Goal: Task Accomplishment & Management: Manage account settings

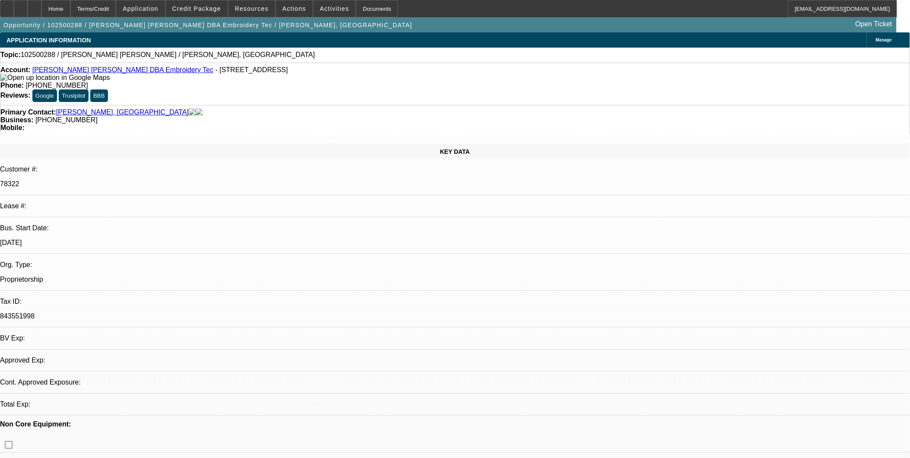
select select "0"
select select "2"
select select "0.1"
select select "1"
select select "2"
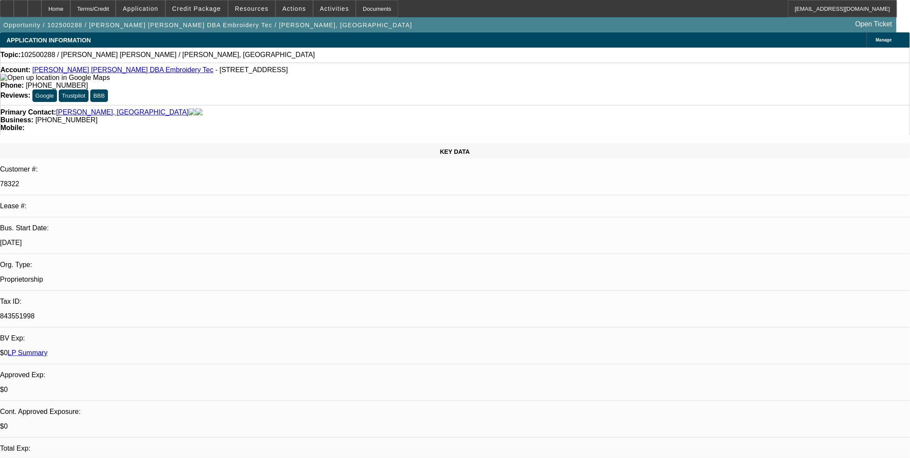
select select "4"
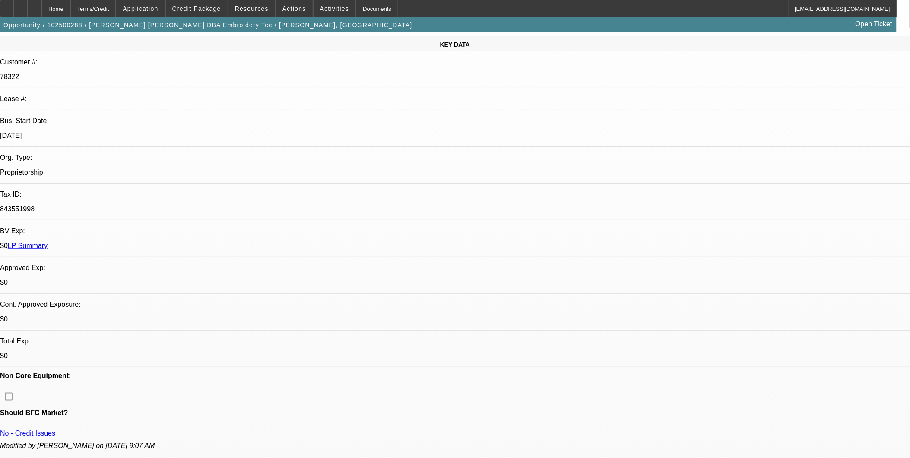
scroll to position [192, 0]
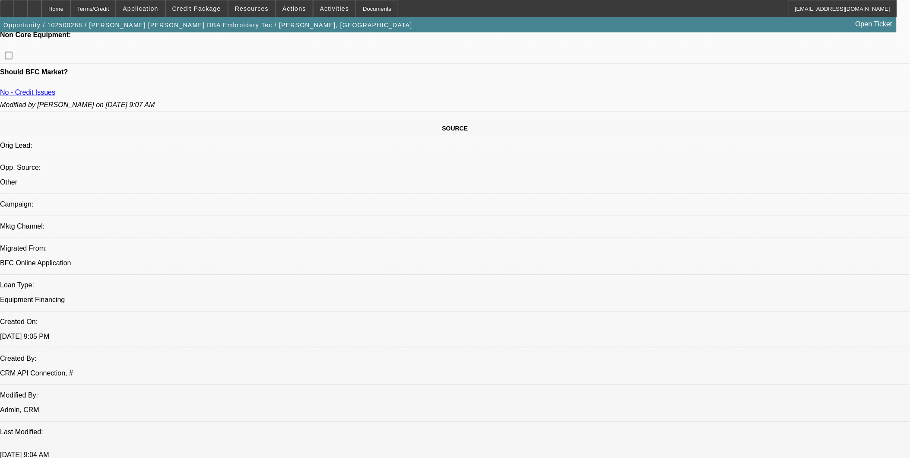
scroll to position [480, 0]
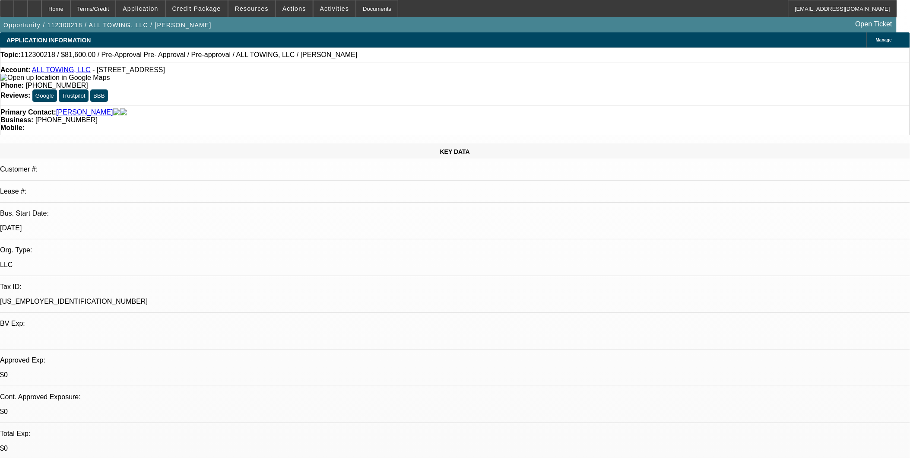
select select "0.2"
select select "2"
select select "0.1"
select select "0"
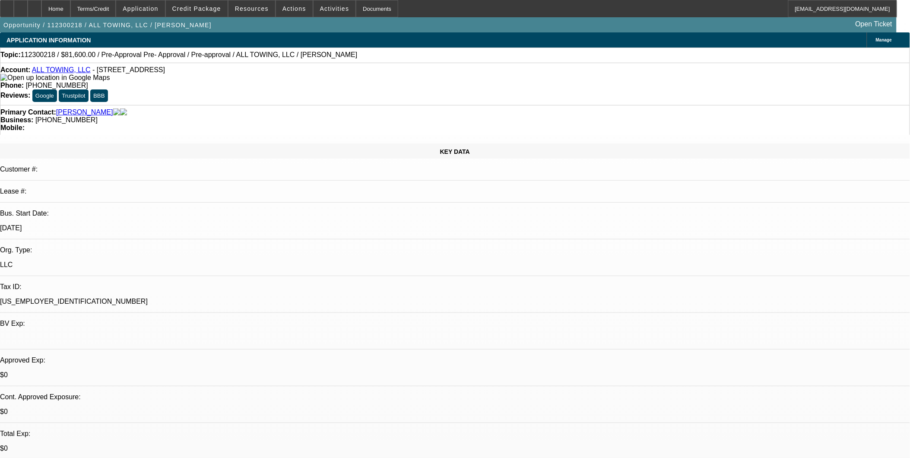
select select "0.1"
select select "0"
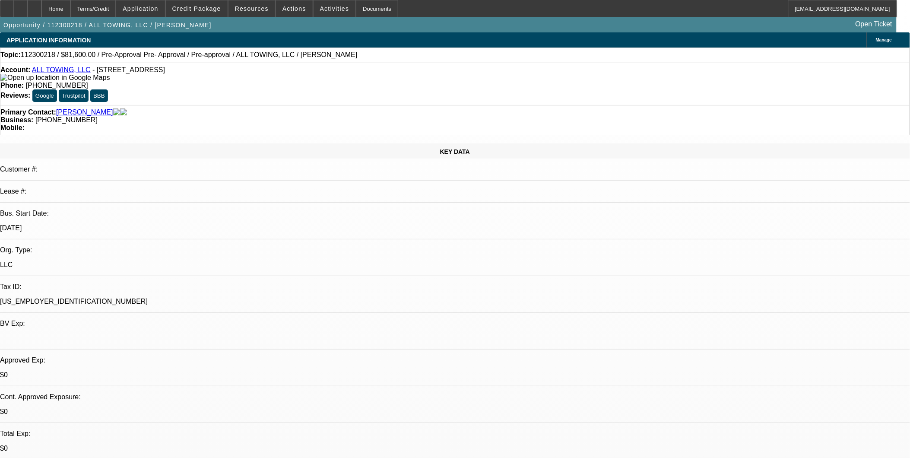
select select "0"
select select "1"
select select "2"
select select "4"
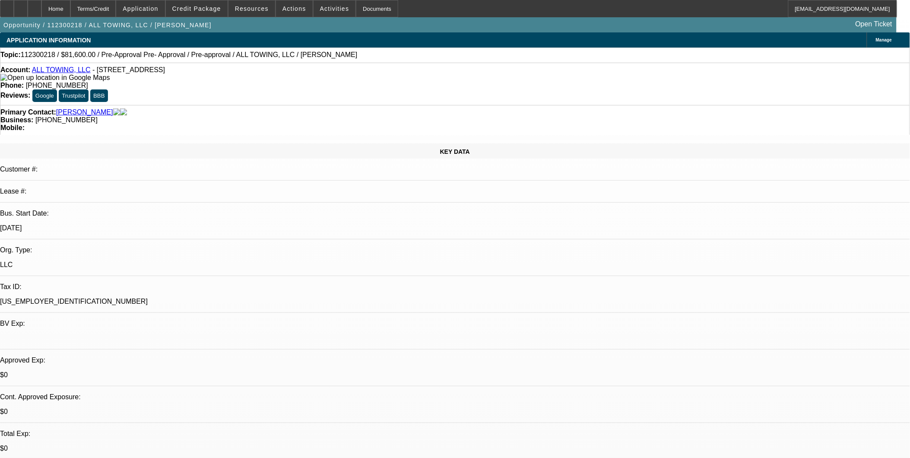
select select "1"
select select "4"
select select "1"
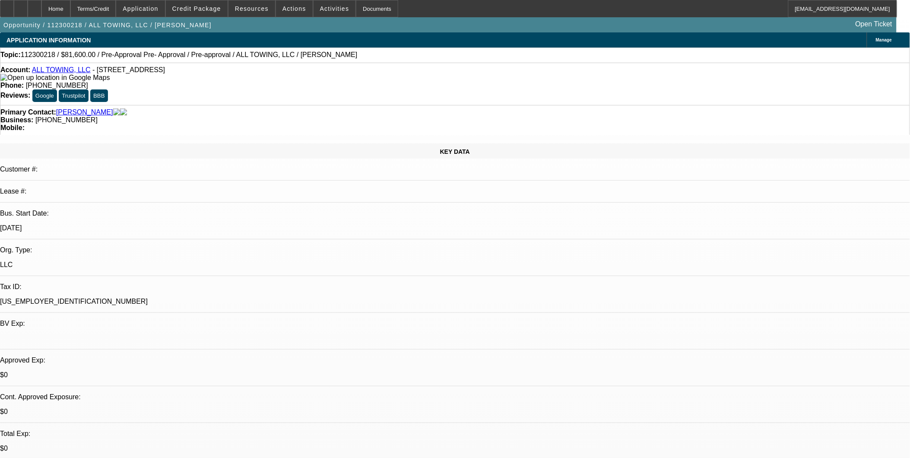
select select "6"
select select "1"
select select "6"
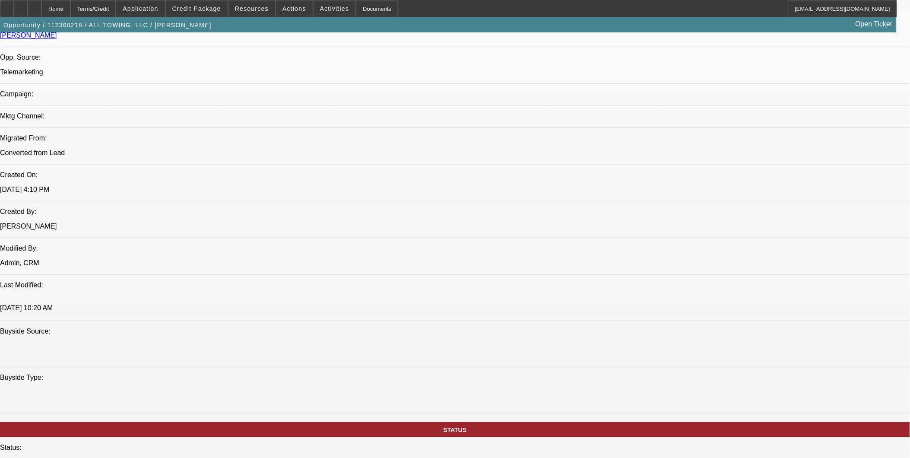
scroll to position [528, 0]
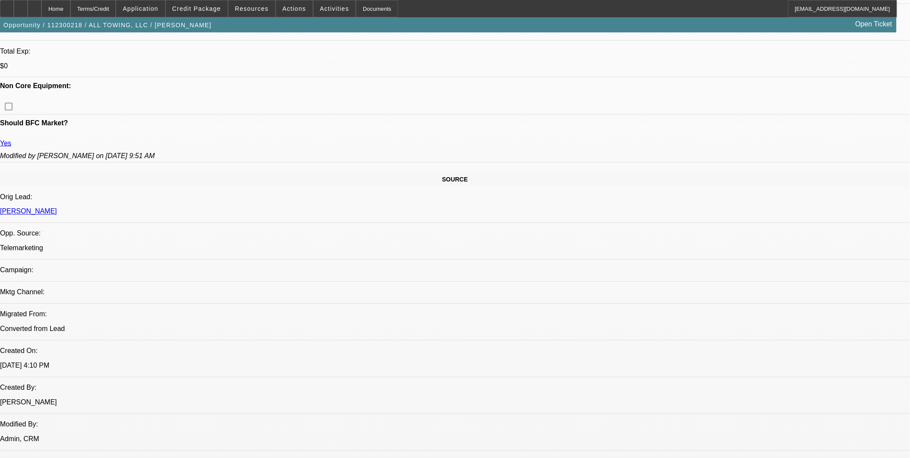
scroll to position [240, 0]
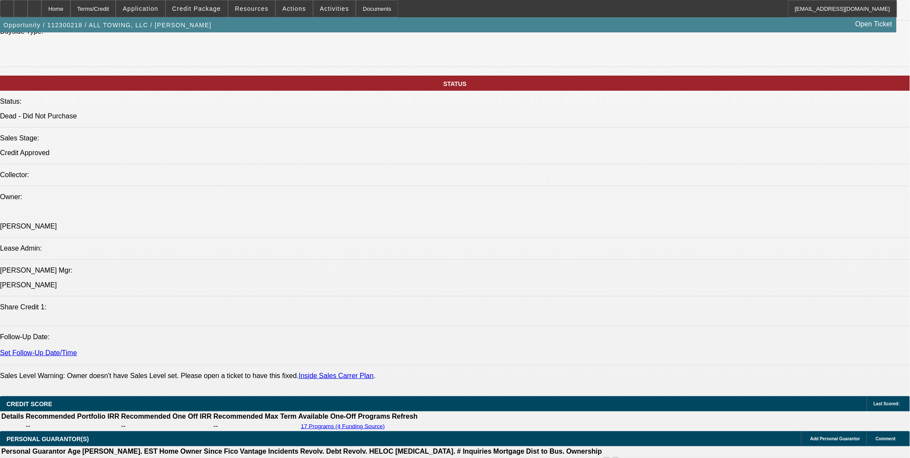
scroll to position [960, 0]
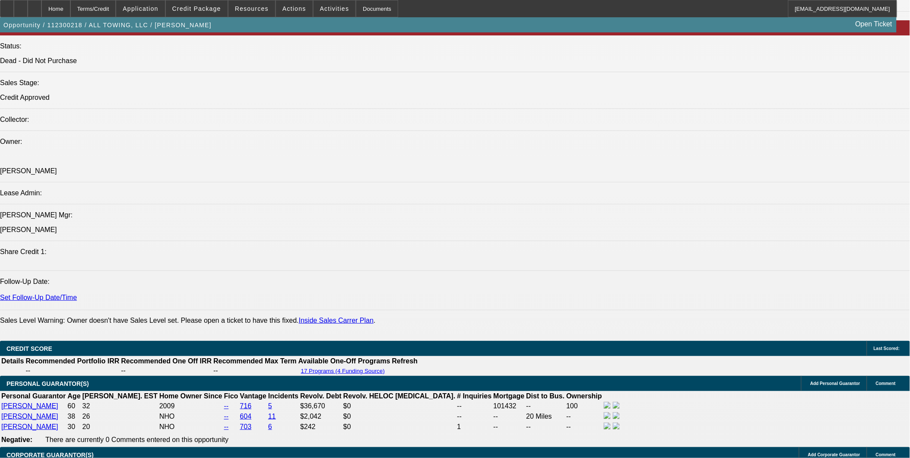
select select "0.2"
select select "2"
select select "0.1"
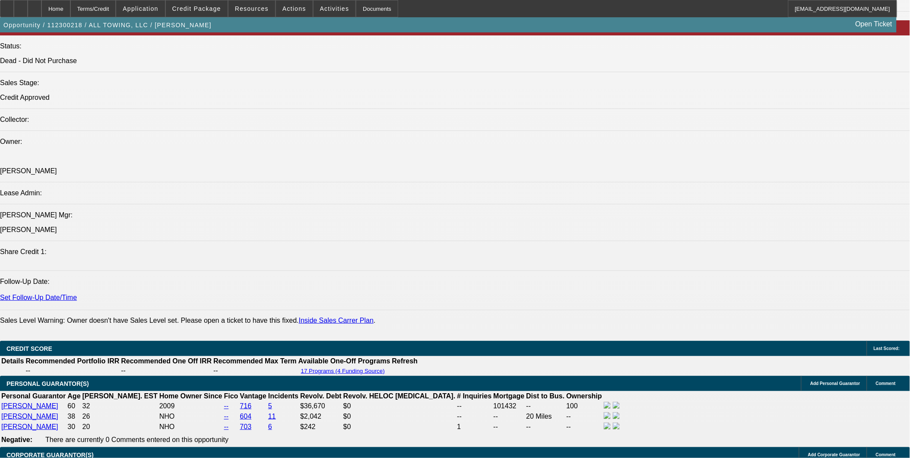
select select "4"
select select "0.2"
select select "2"
select select "0.1"
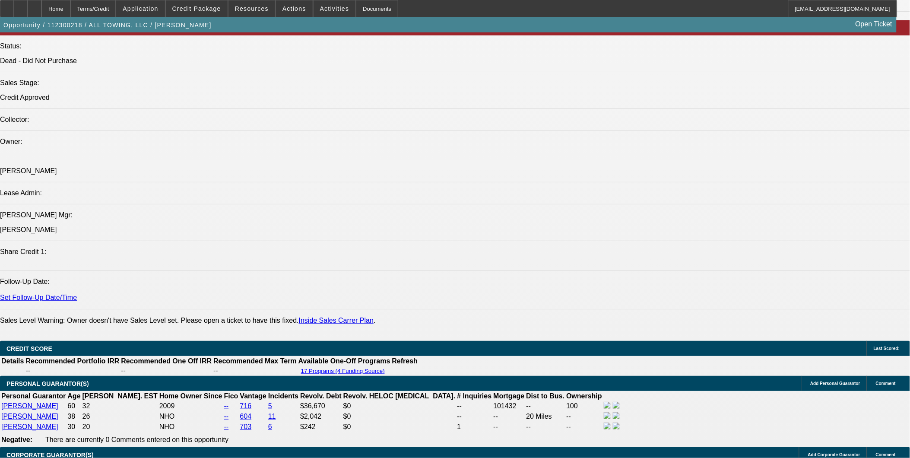
select select "4"
select select "0.15"
select select "2"
select select "0"
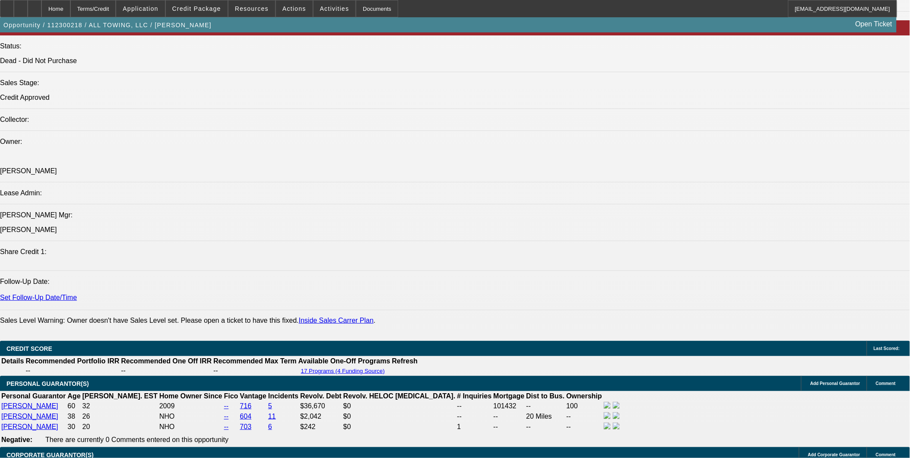
select select "6"
select select "0.15"
select select "2"
select select "0"
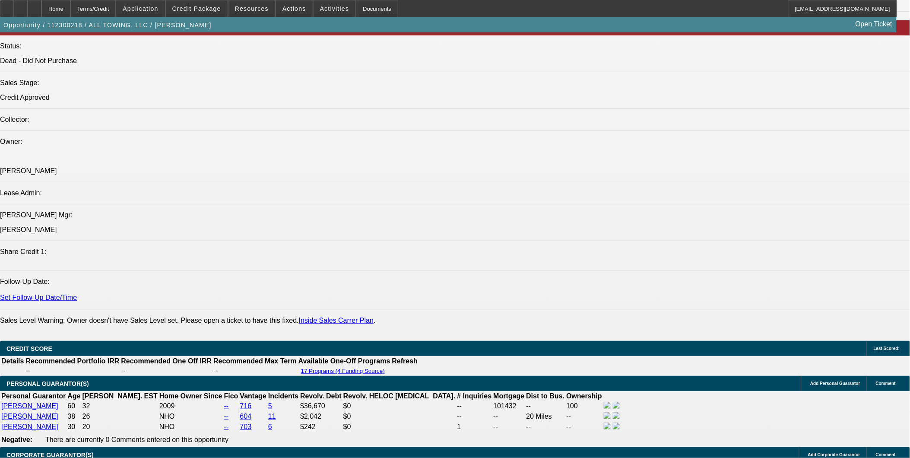
select select "6"
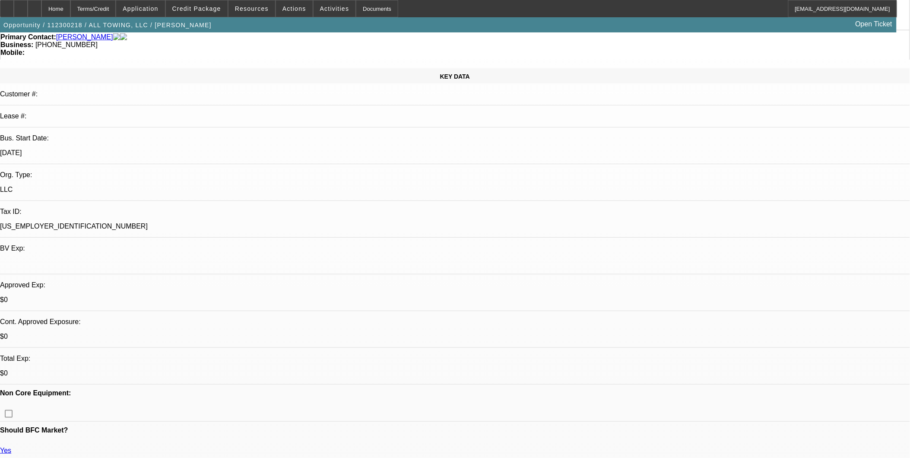
scroll to position [48, 0]
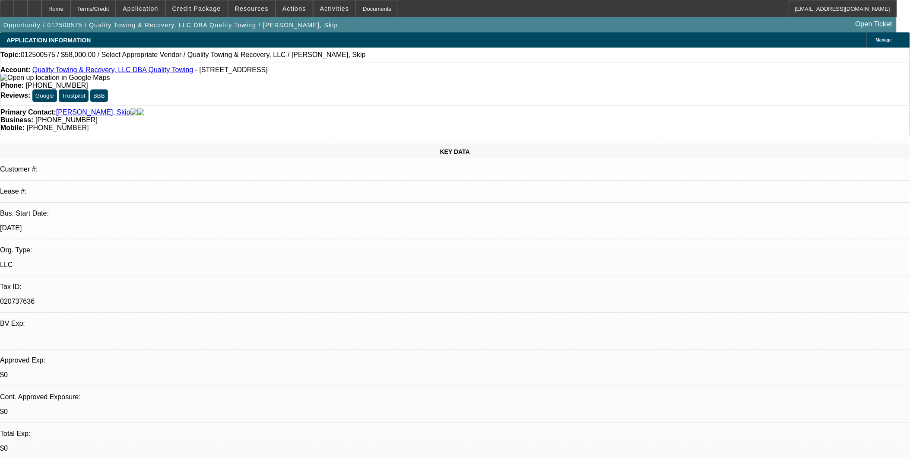
select select "0"
select select "2"
select select "0.1"
select select "1"
select select "2"
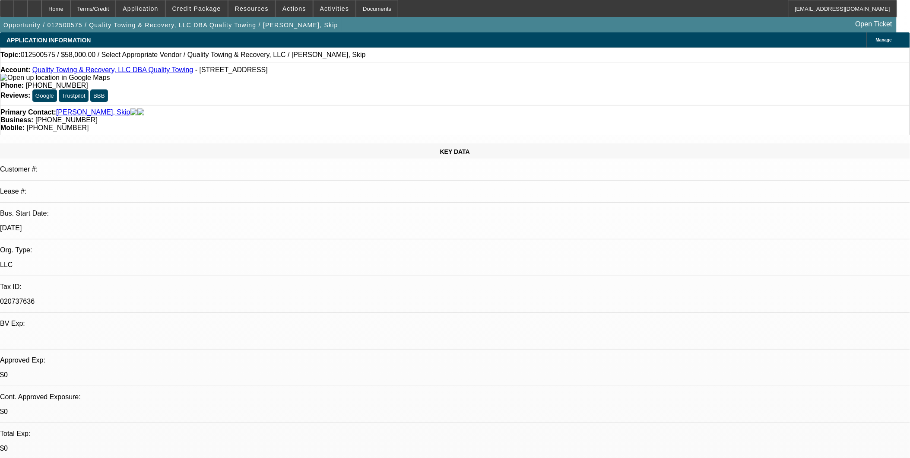
select select "4"
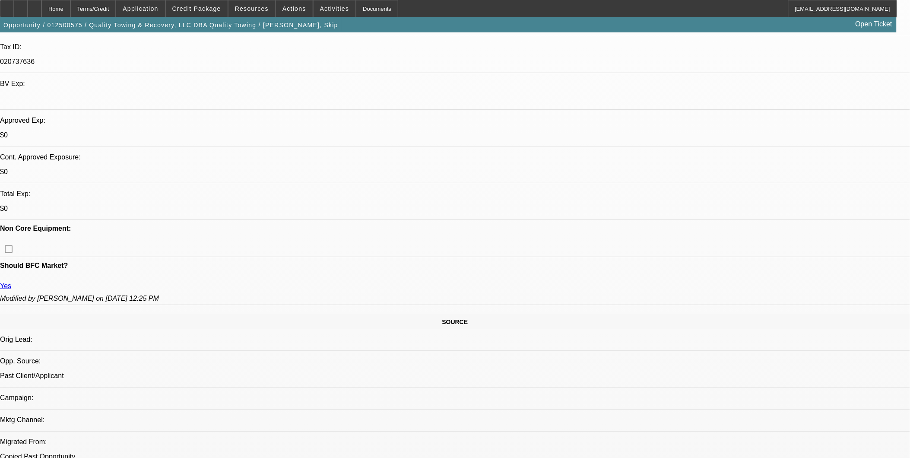
scroll to position [96, 0]
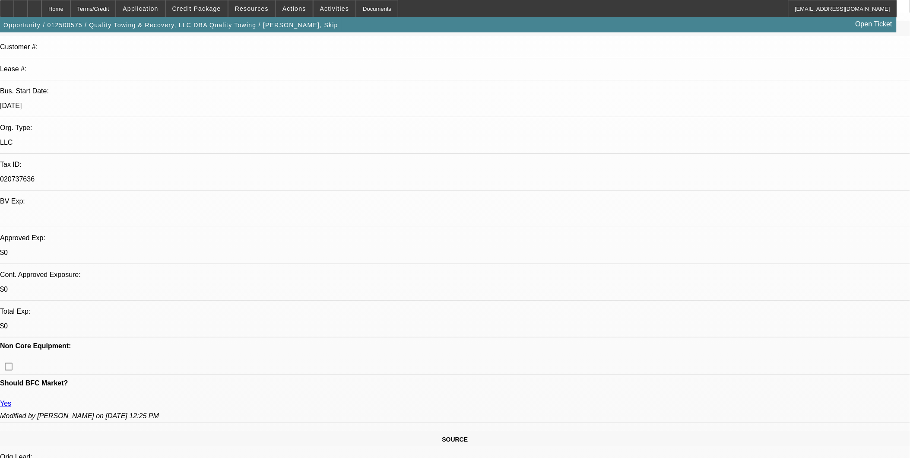
scroll to position [144, 0]
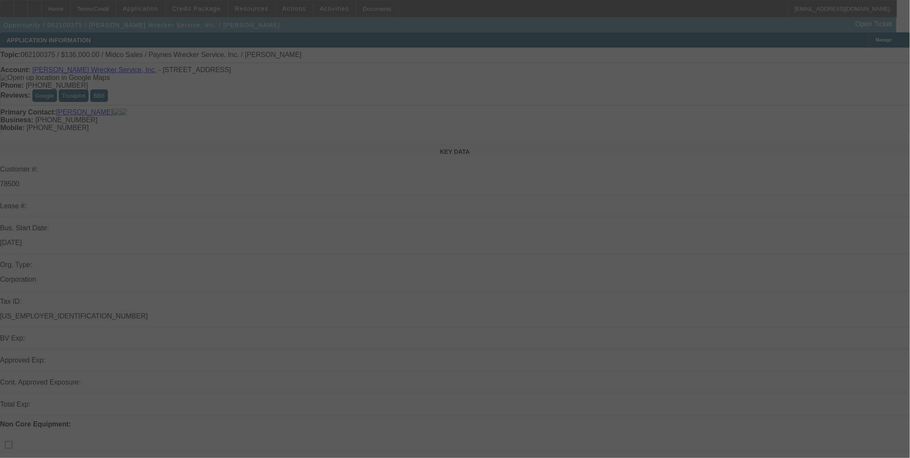
select select "0"
select select "2"
select select "0.1"
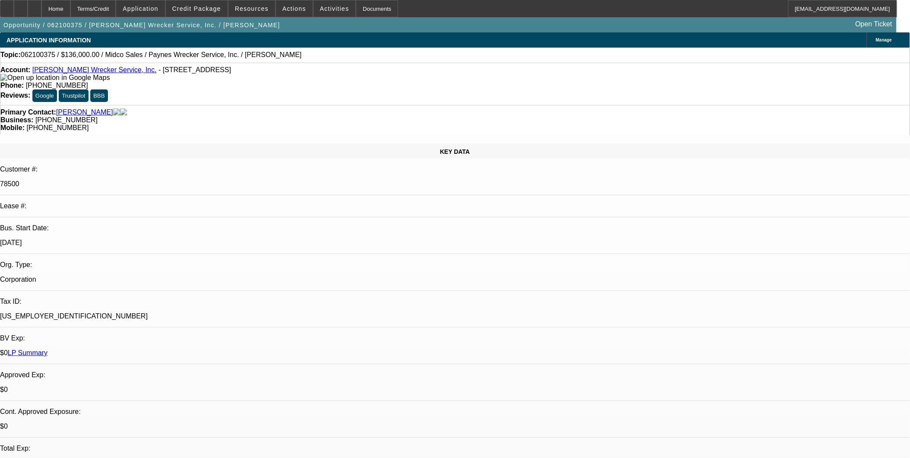
select select "1"
select select "2"
select select
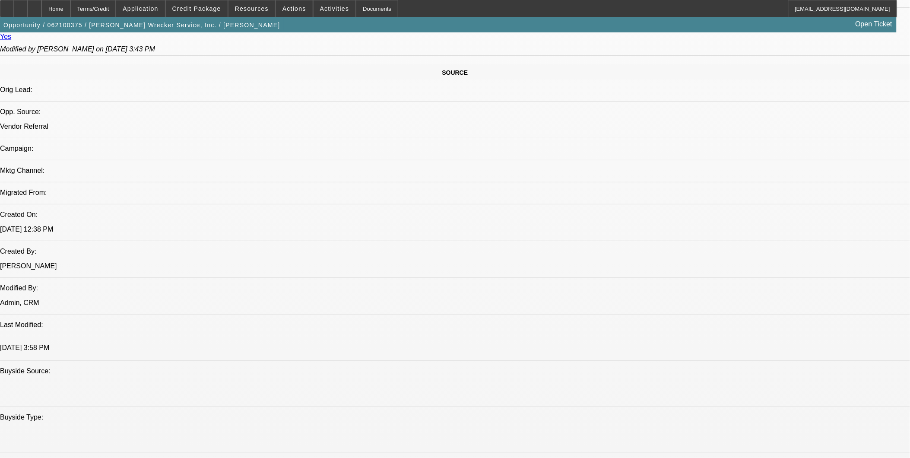
scroll to position [432, 0]
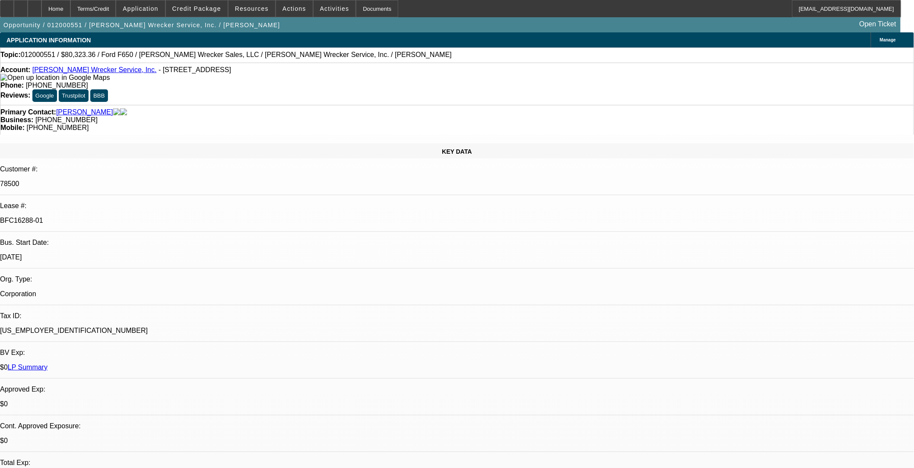
select select "0"
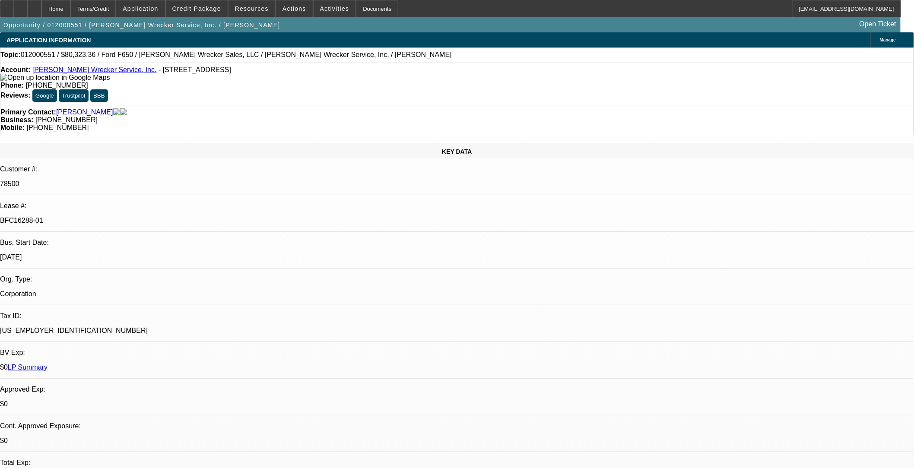
select select "0"
select select "1"
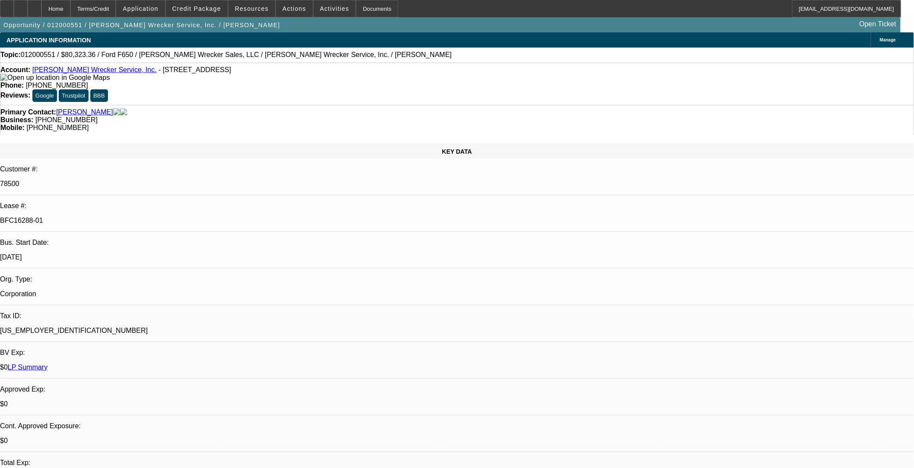
select select "2"
select select "6"
select select "1"
select select "2"
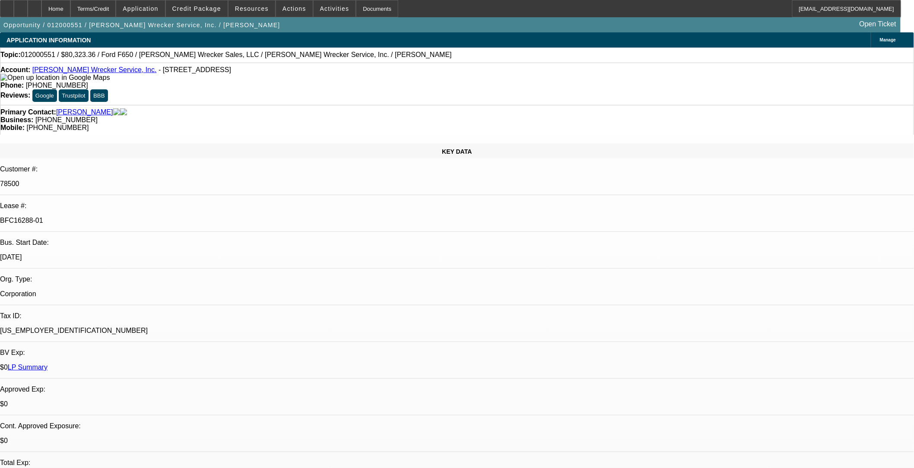
select select "1"
select select "2"
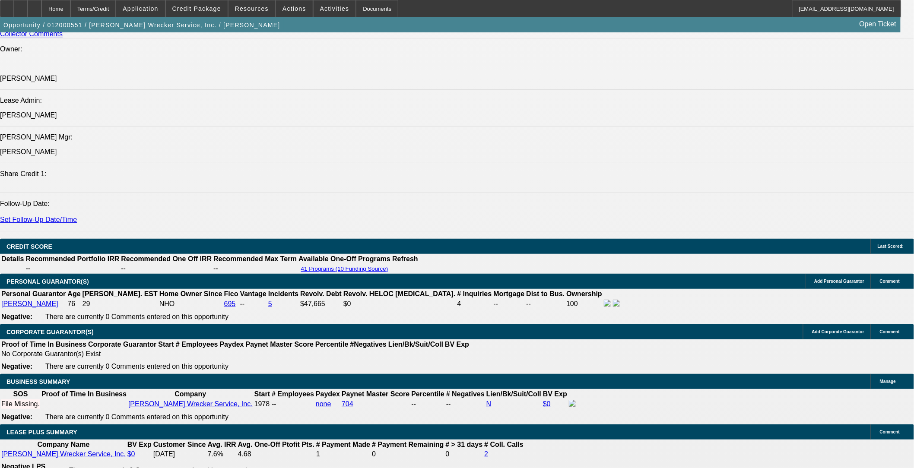
scroll to position [1103, 0]
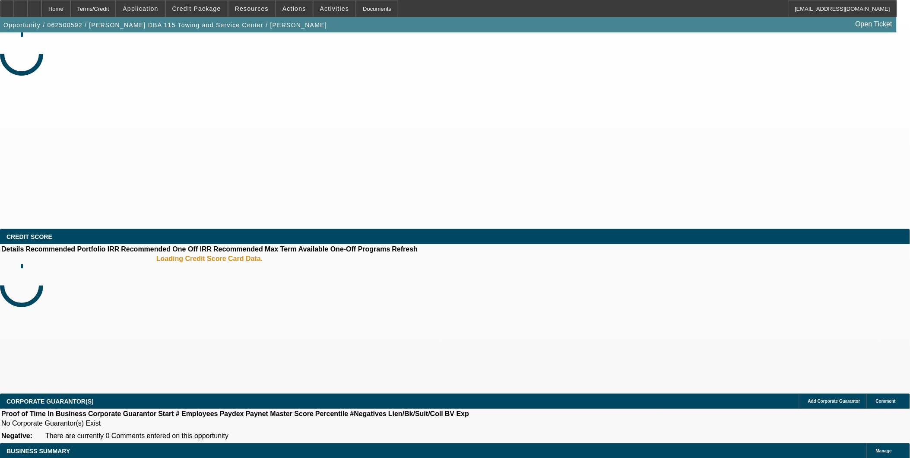
select select "0"
select select "2"
select select "0.1"
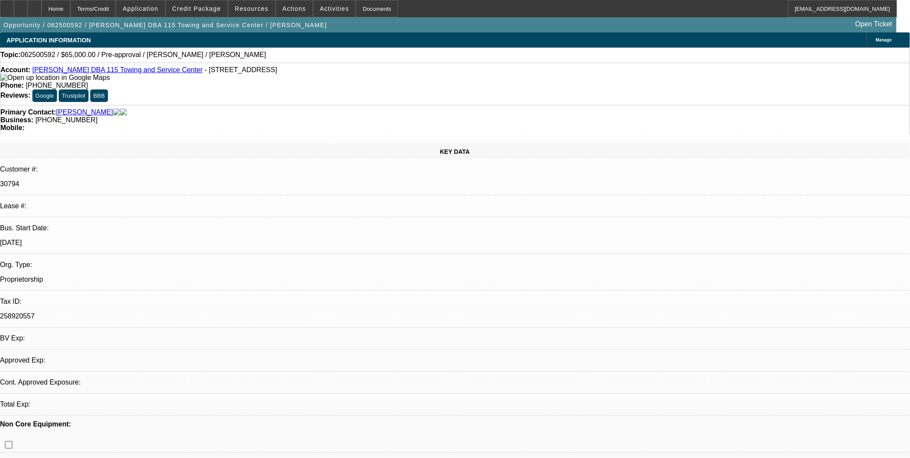
select select "1"
select select "2"
select select "4"
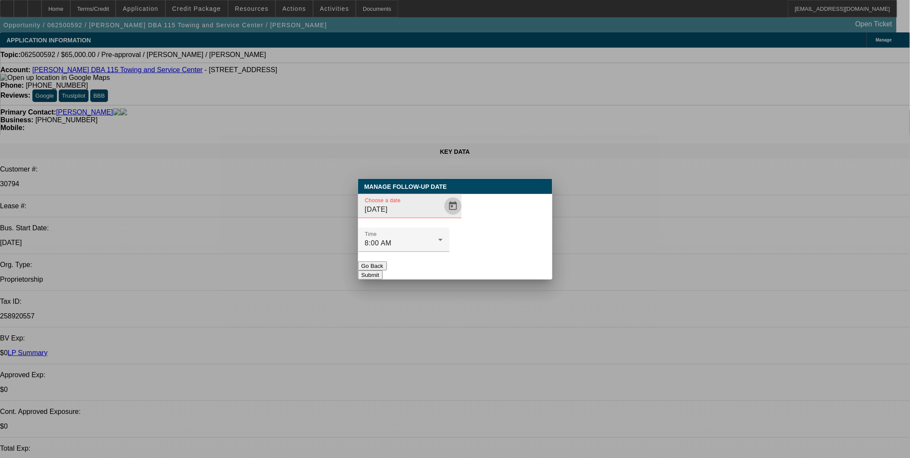
click at [443, 216] on span "Open calendar" at bounding box center [453, 206] width 21 height 21
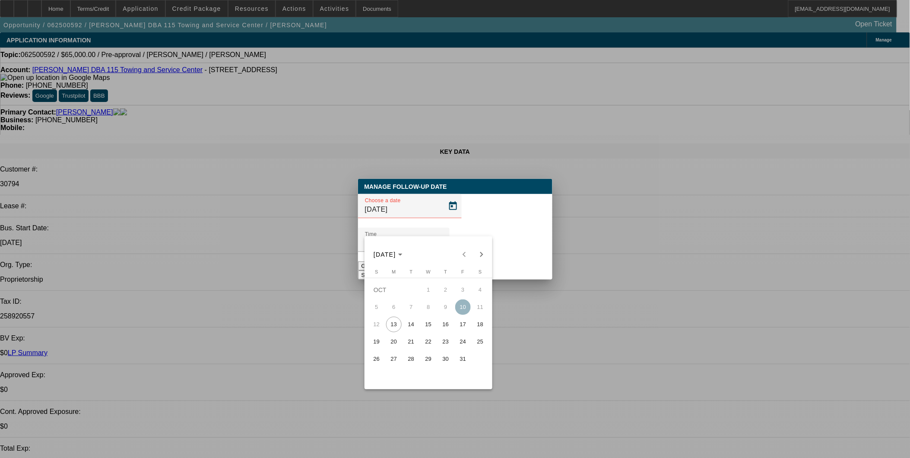
click at [404, 327] on span "14" at bounding box center [411, 325] width 16 height 16
type input "[DATE]"
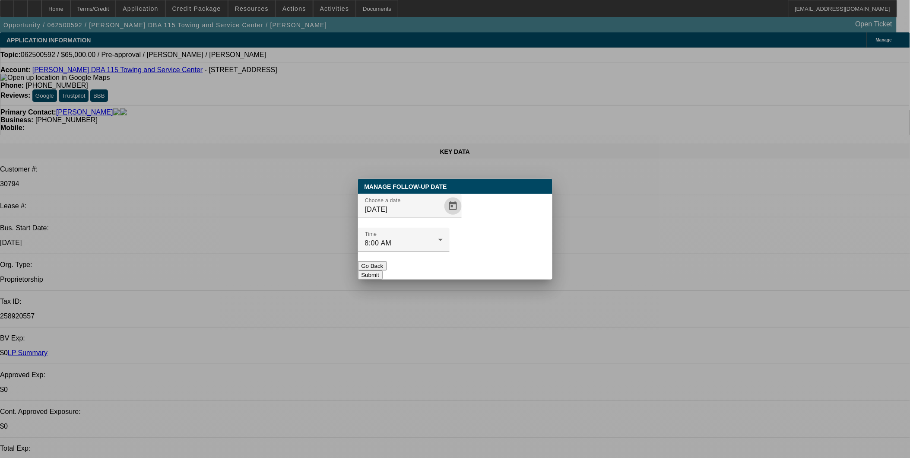
click at [383, 270] on button "Submit" at bounding box center [370, 274] width 25 height 9
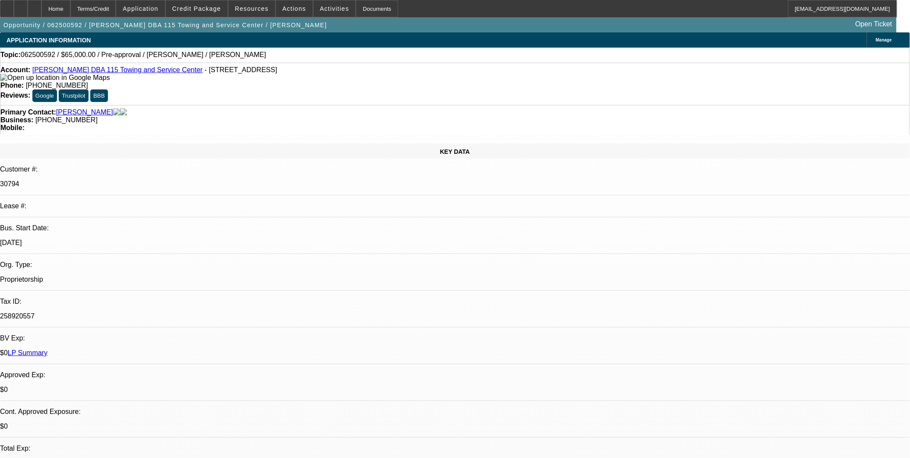
scroll to position [144, 0]
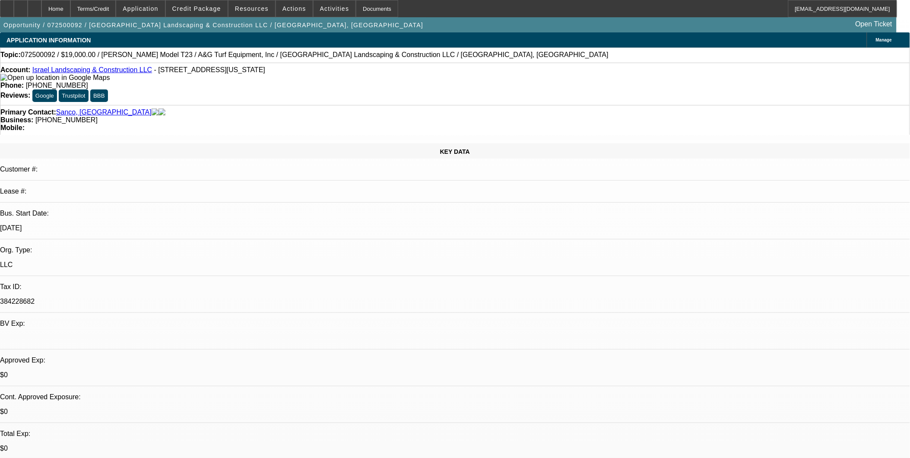
select select "0"
select select "2"
select select "0"
select select "2"
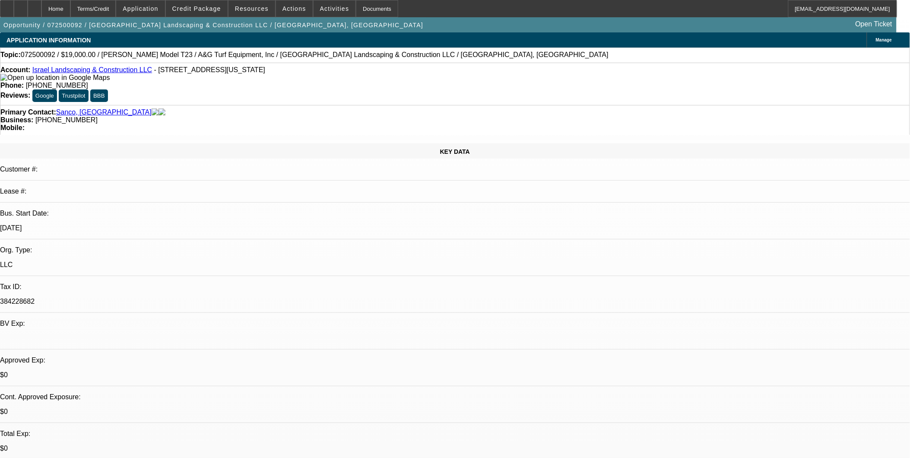
select select "0"
select select "2"
select select "0"
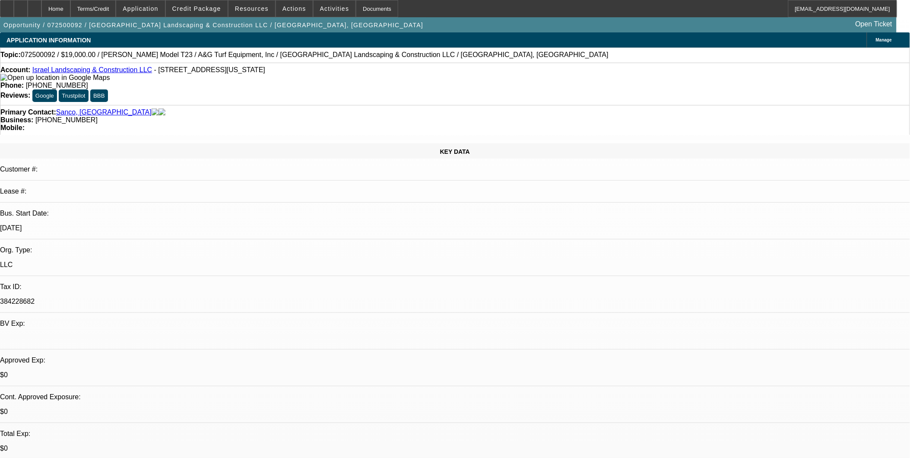
select select "0"
select select "1"
select select "2"
select select "6"
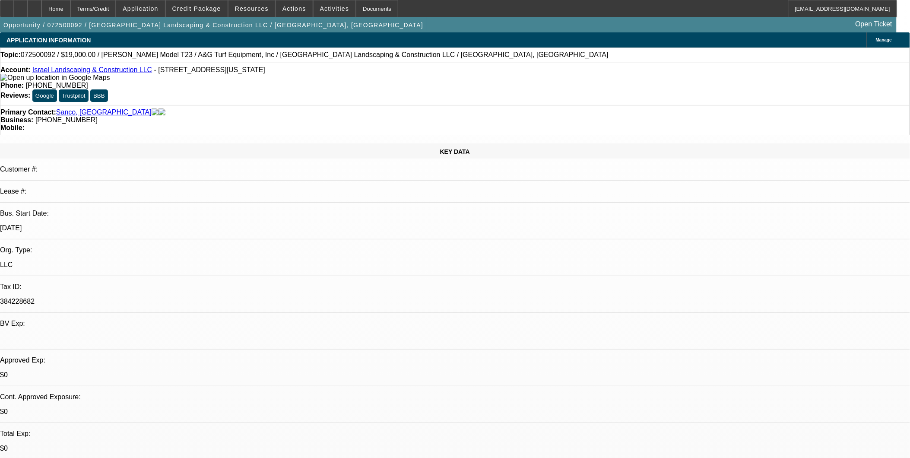
select select "1"
select select "2"
select select "6"
select select "1"
select select "2"
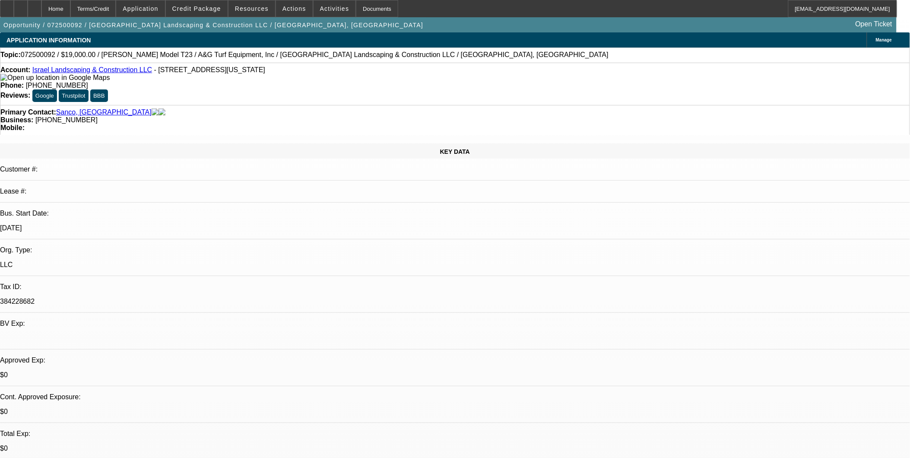
select select "6"
select select "1"
select select "6"
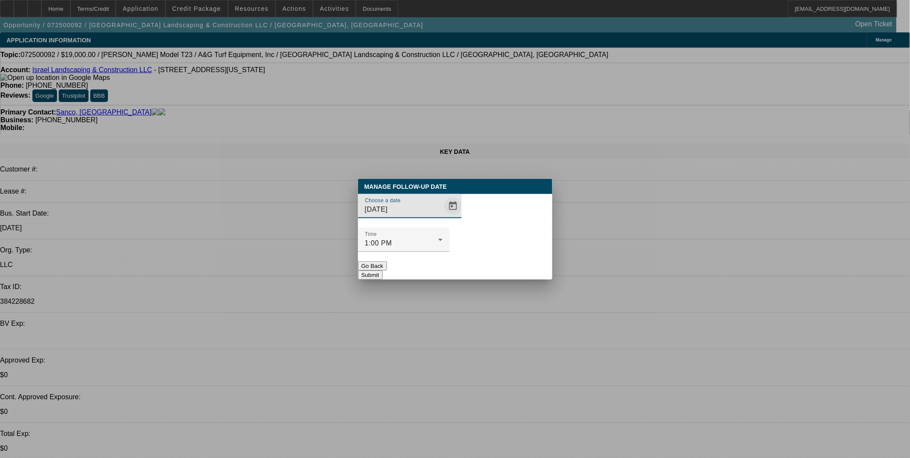
click at [443, 216] on span "Open calendar" at bounding box center [453, 206] width 21 height 21
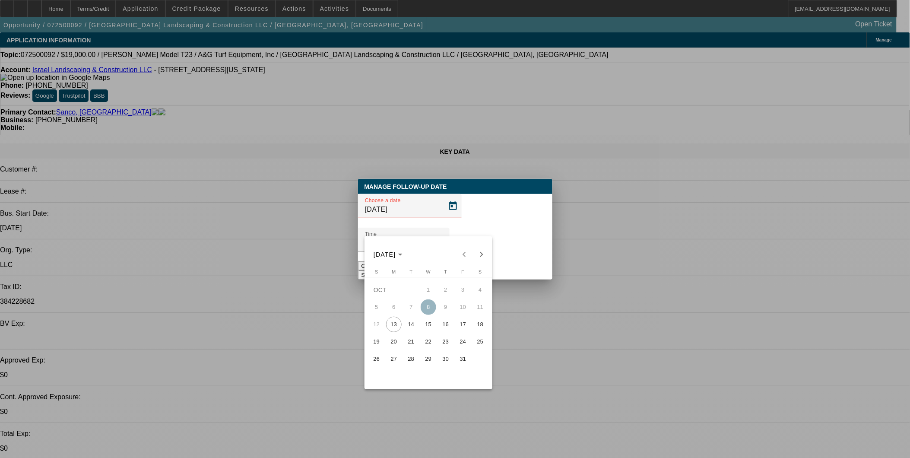
click at [412, 329] on span "14" at bounding box center [411, 325] width 16 height 16
type input "[DATE]"
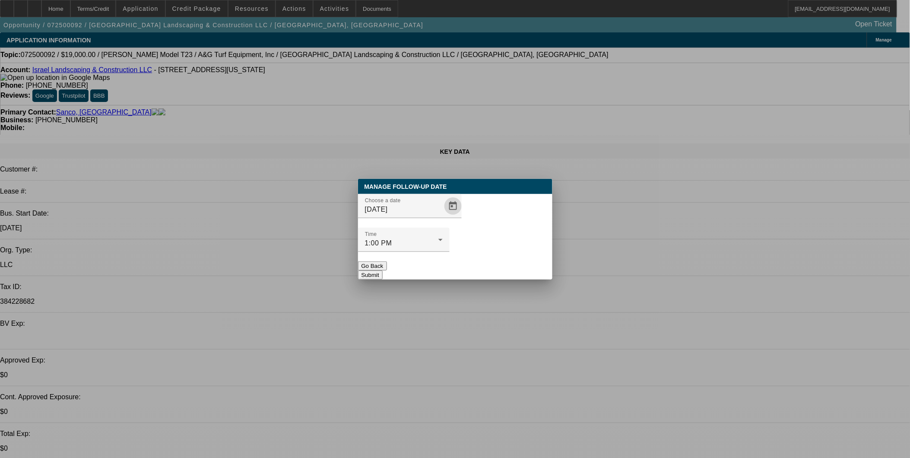
click at [383, 270] on button "Submit" at bounding box center [370, 274] width 25 height 9
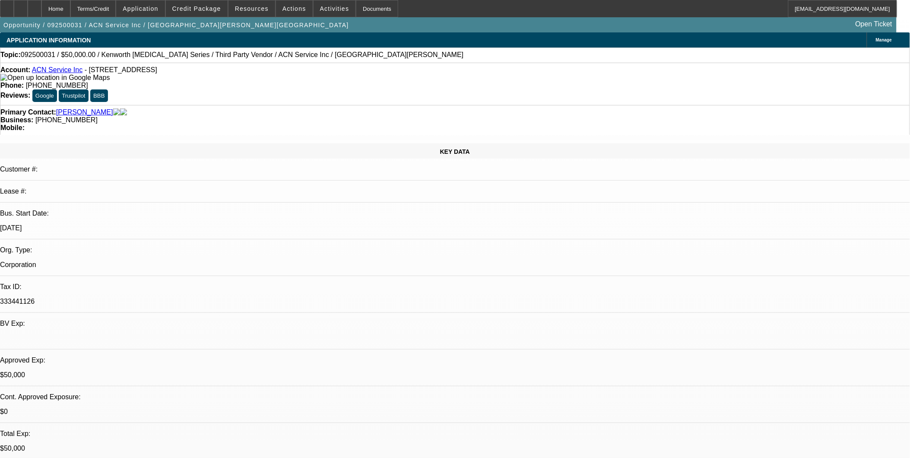
select select "0"
select select "2"
select select "0.1"
select select "0"
select select "2"
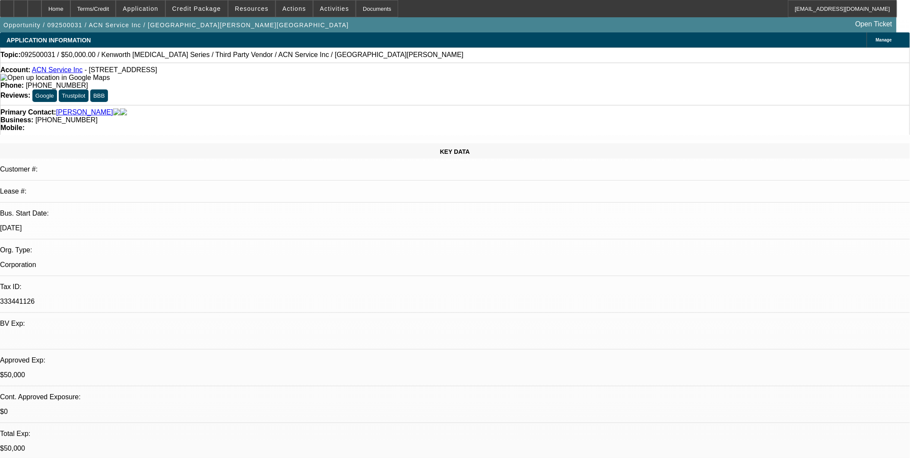
select select "0.1"
select select "0"
select select "2"
select select "0.1"
select select "0"
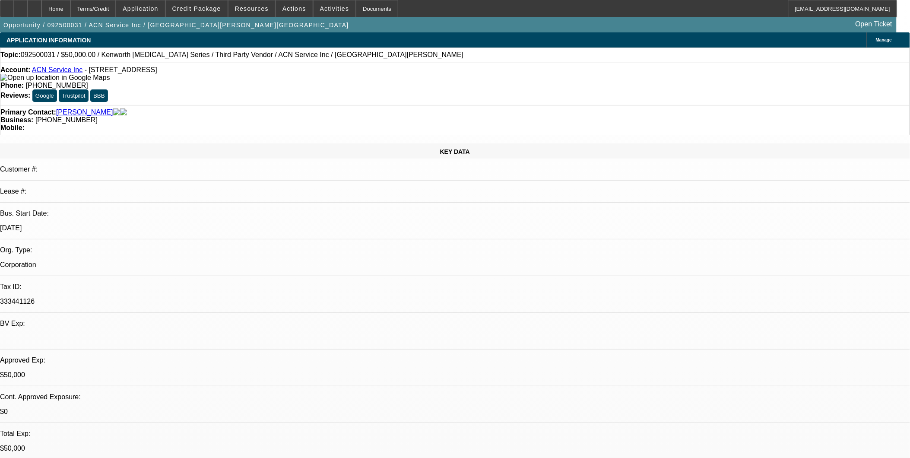
select select "0"
select select "0.1"
select select "1"
select select "2"
select select "4"
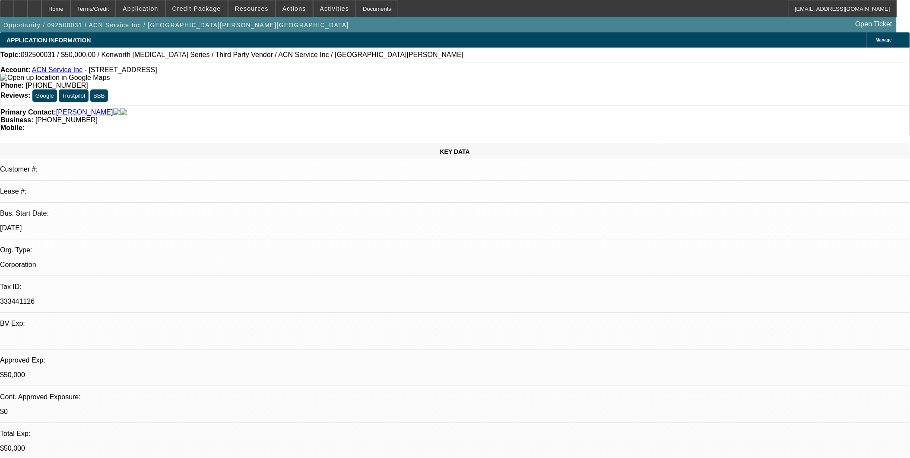
select select "1"
select select "2"
select select "4"
select select "1"
select select "2"
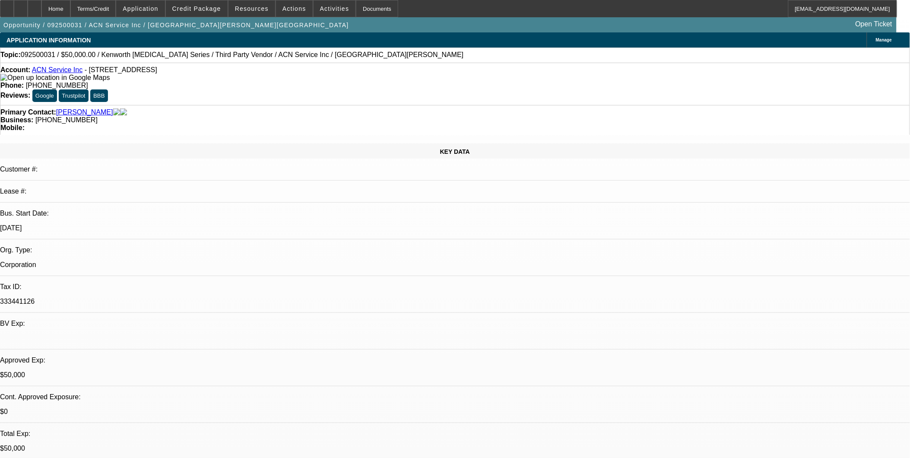
select select "4"
select select "1"
select select "4"
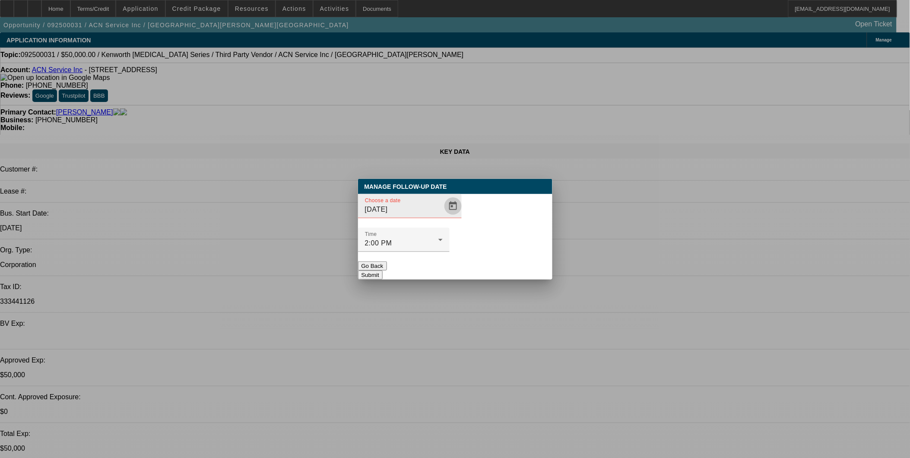
click at [445, 216] on span "Open calendar" at bounding box center [453, 206] width 21 height 21
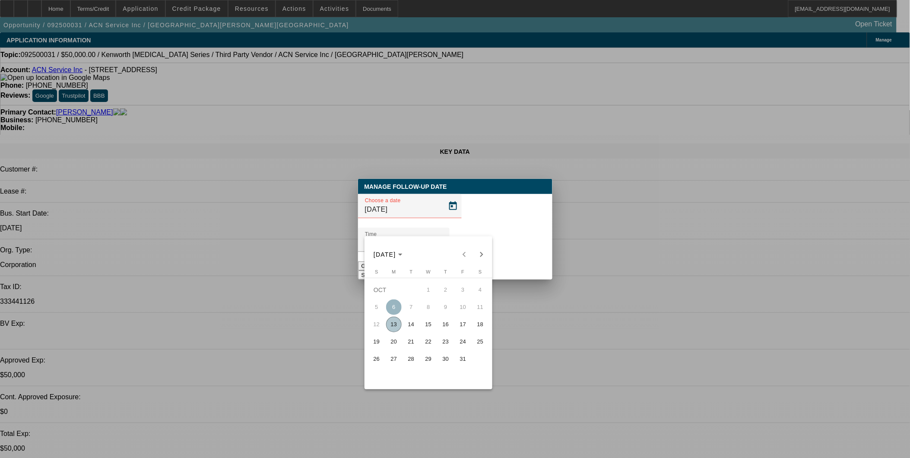
click at [412, 328] on span "14" at bounding box center [411, 325] width 16 height 16
type input "10/14/2025"
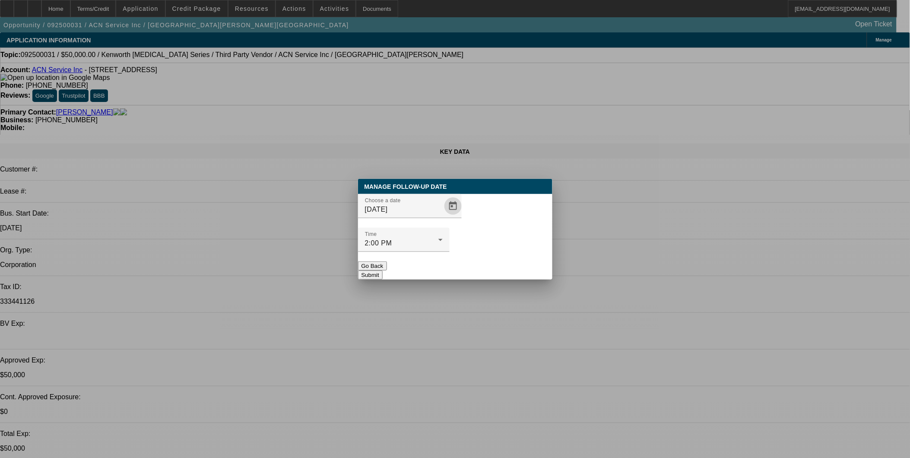
click at [383, 270] on button "Submit" at bounding box center [370, 274] width 25 height 9
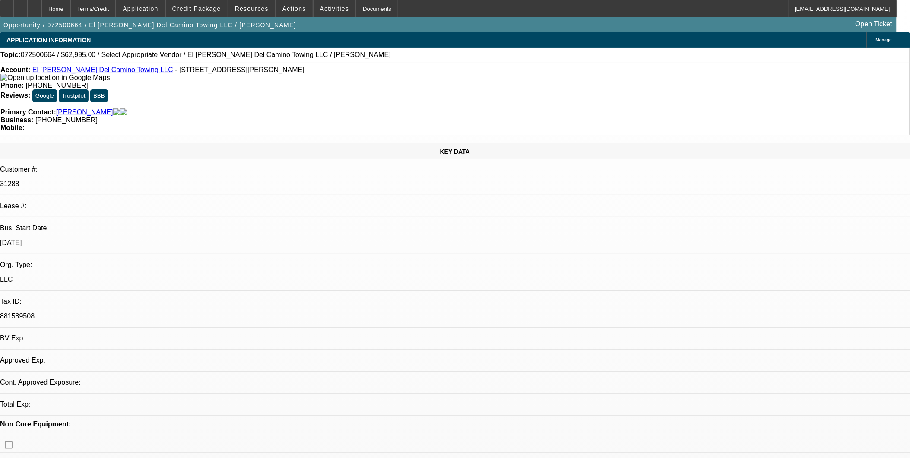
select select "0"
select select "2"
select select "0.1"
select select "1"
select select "2"
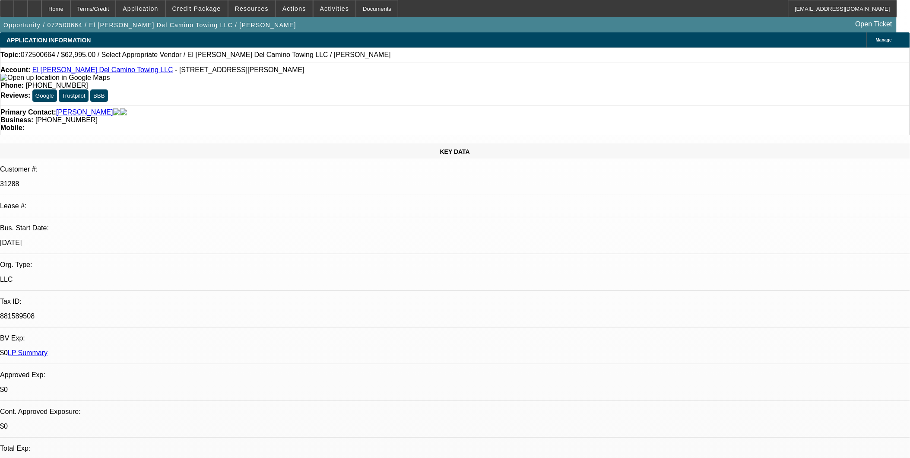
select select "4"
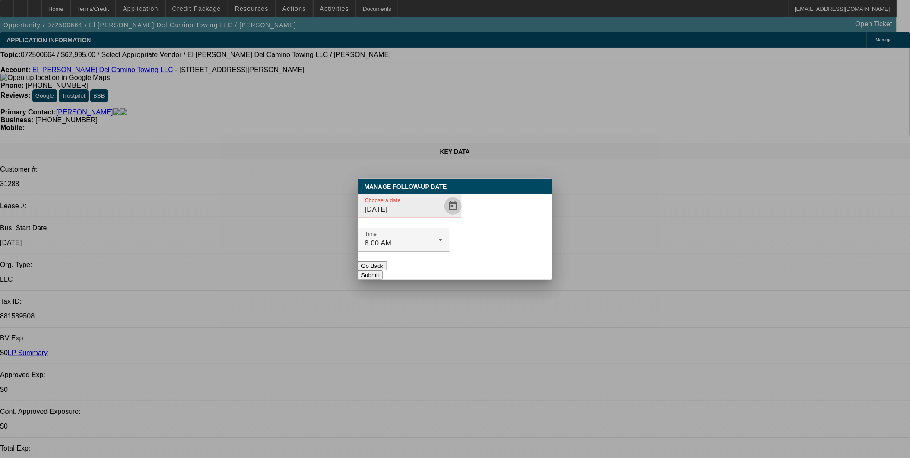
click at [443, 216] on span "Open calendar" at bounding box center [453, 206] width 21 height 21
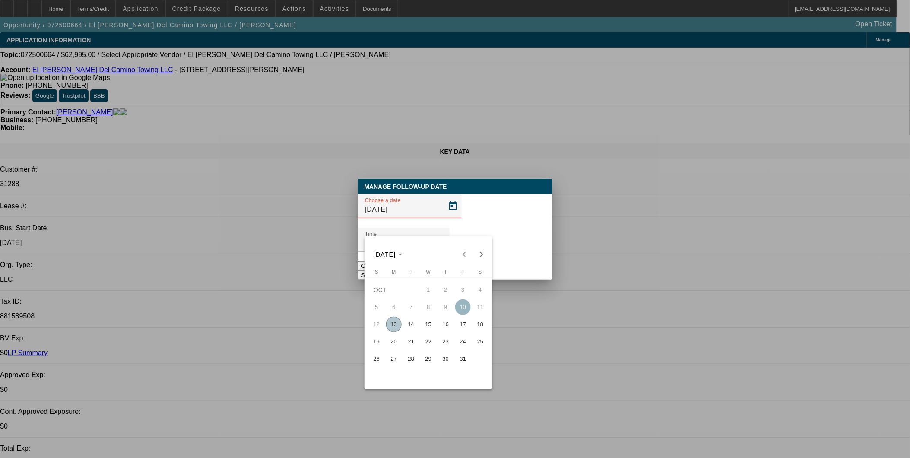
click at [408, 327] on span "14" at bounding box center [411, 325] width 16 height 16
type input "[DATE]"
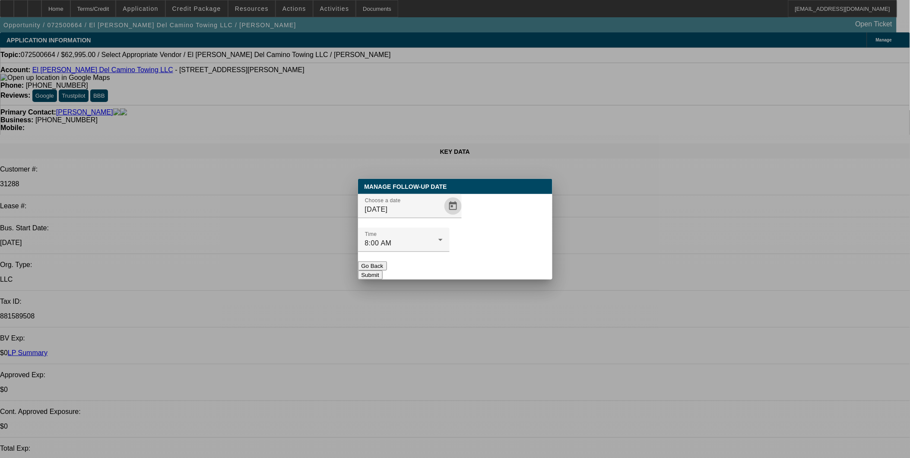
click at [383, 270] on button "Submit" at bounding box center [370, 274] width 25 height 9
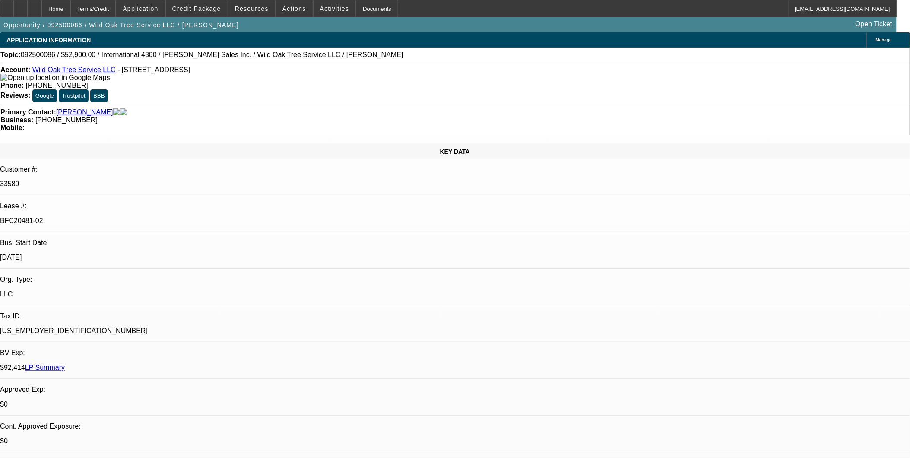
select select "0"
select select "2"
select select "0"
select select "2"
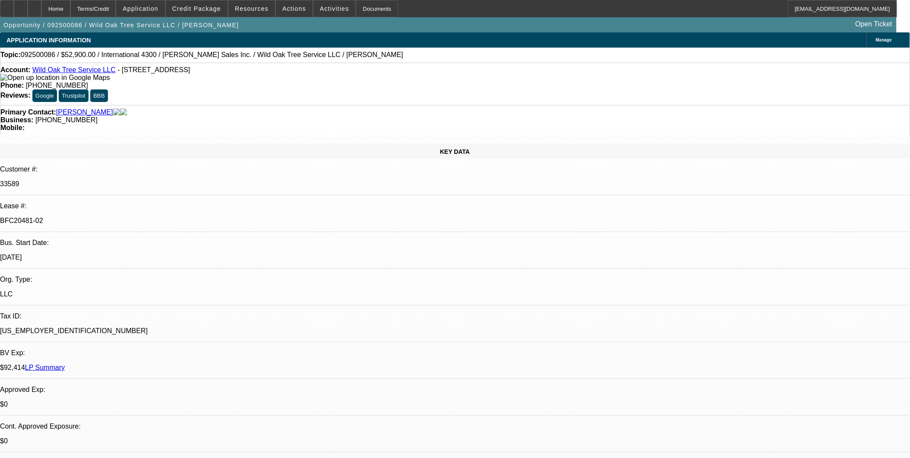
select select "0"
select select "2"
select select "0"
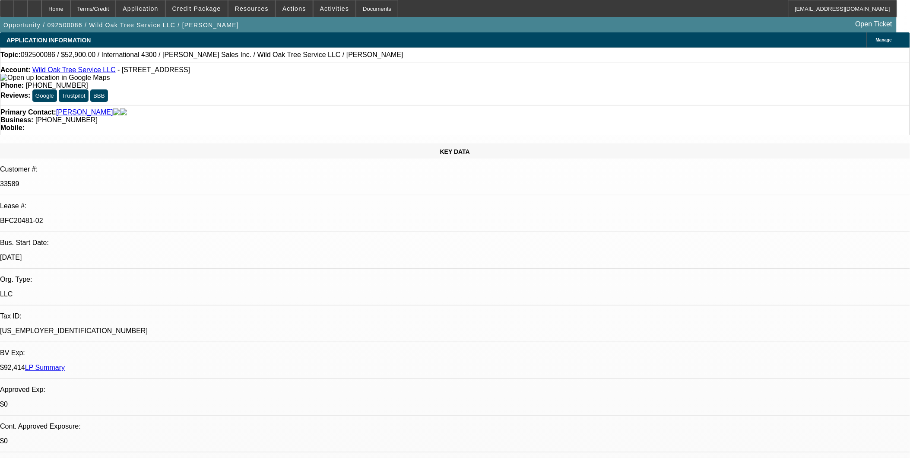
select select "2"
select select "0"
select select "1"
select select "2"
select select "6"
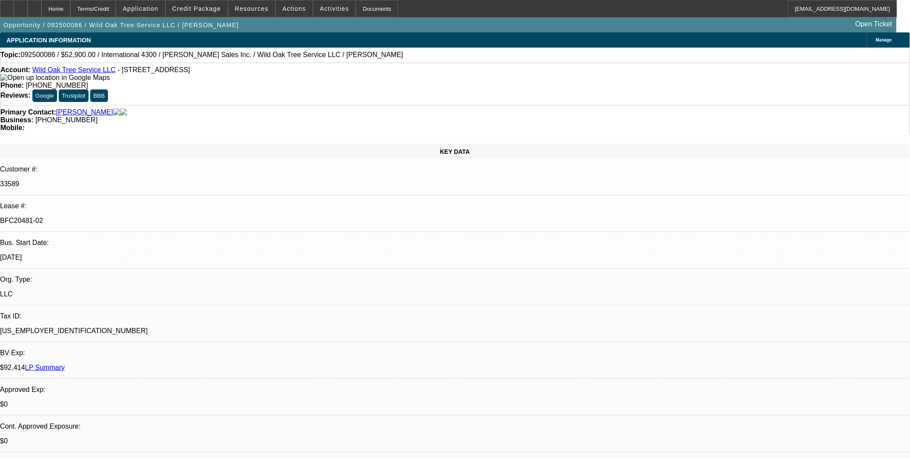
select select "1"
select select "2"
select select "6"
select select "1"
select select "2"
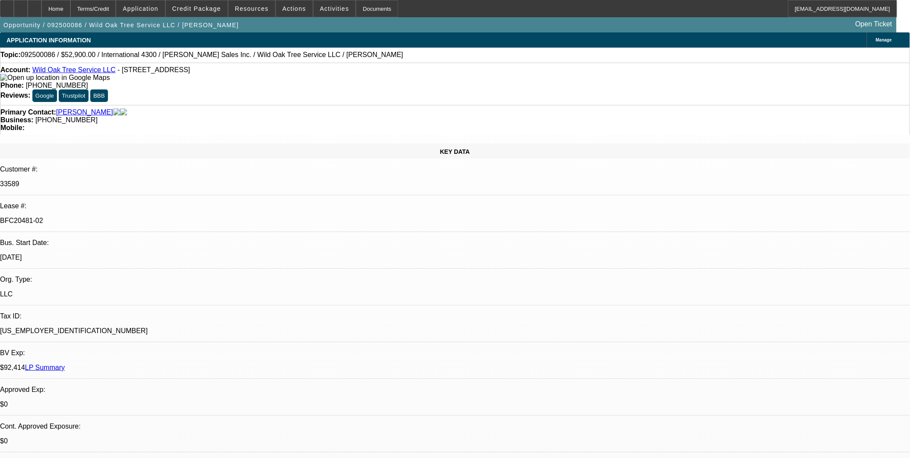
select select "6"
select select "1"
select select "2"
select select "6"
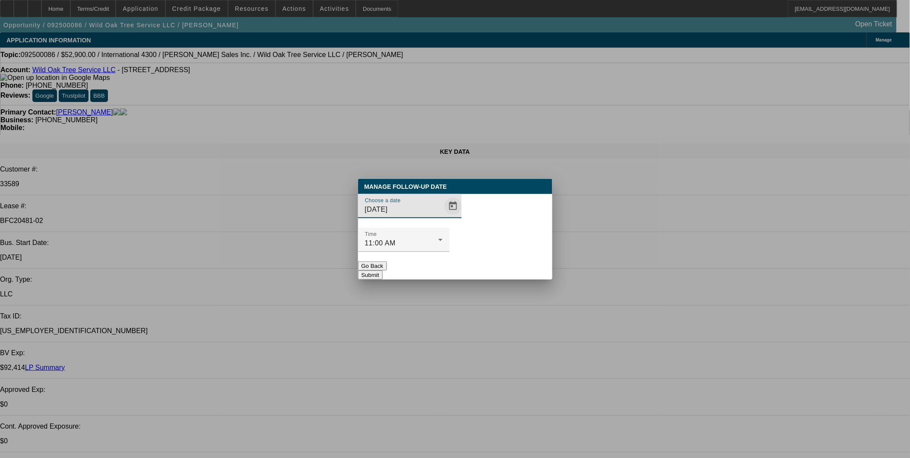
click at [443, 216] on span "Open calendar" at bounding box center [453, 206] width 21 height 21
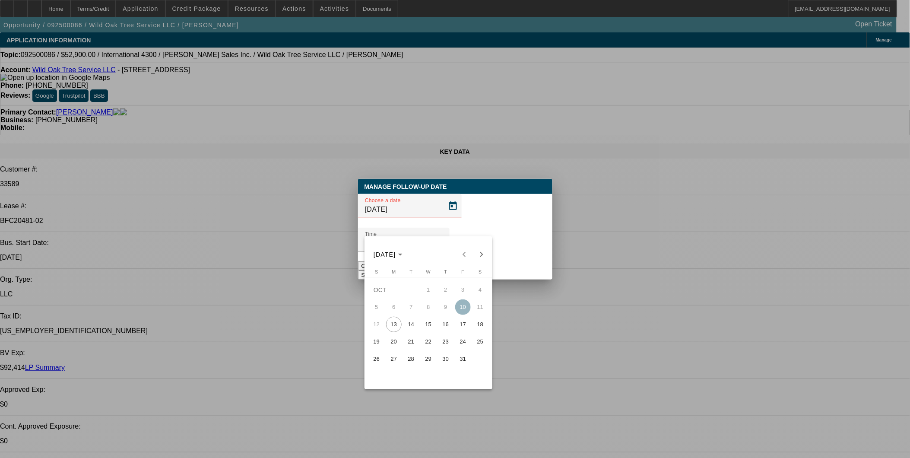
click at [415, 325] on span "14" at bounding box center [411, 325] width 16 height 16
type input "[DATE]"
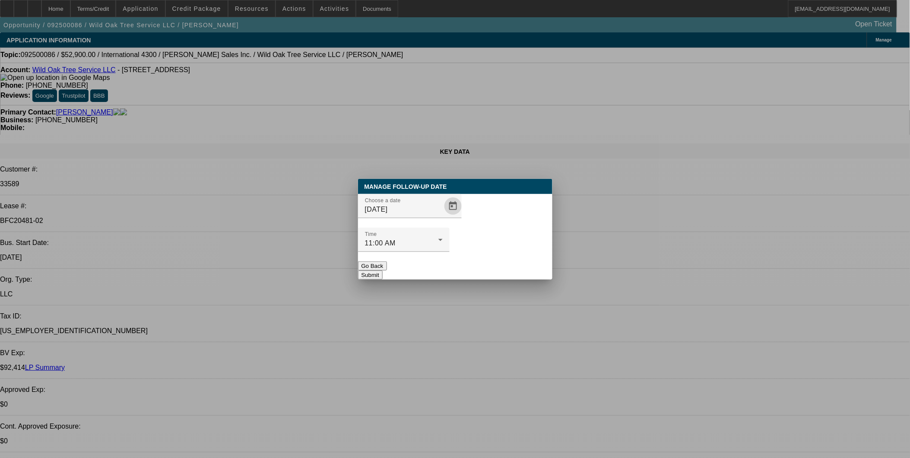
click at [501, 262] on div "Manage Follow-Up Date Choose a date 10/14/2025 Time 11:00 AM Go Back Submit" at bounding box center [455, 229] width 194 height 101
click at [383, 270] on button "Submit" at bounding box center [370, 274] width 25 height 9
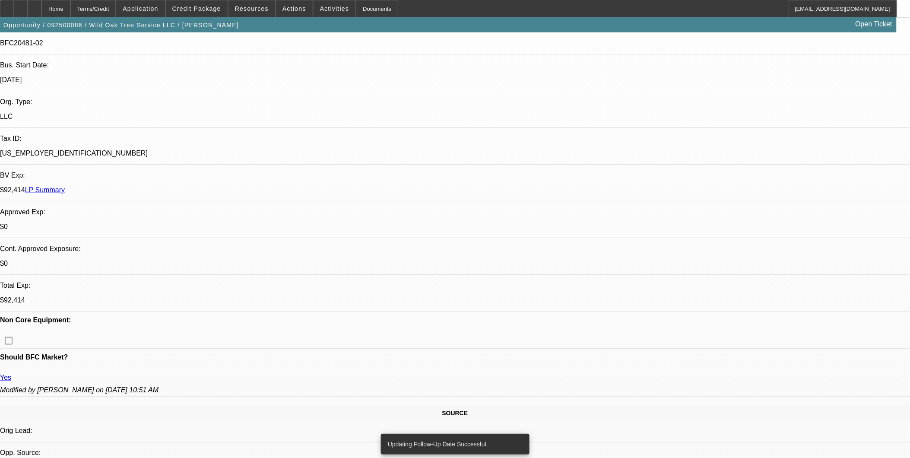
scroll to position [336, 0]
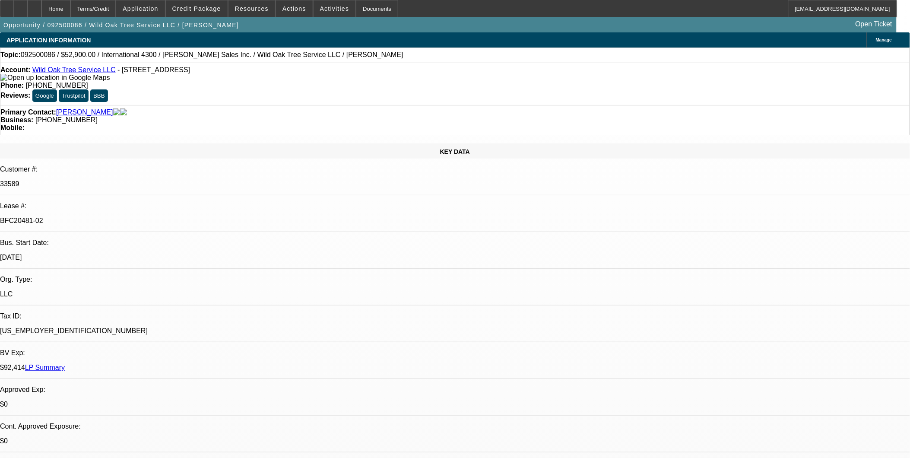
select select "0"
select select "2"
select select "0"
select select "2"
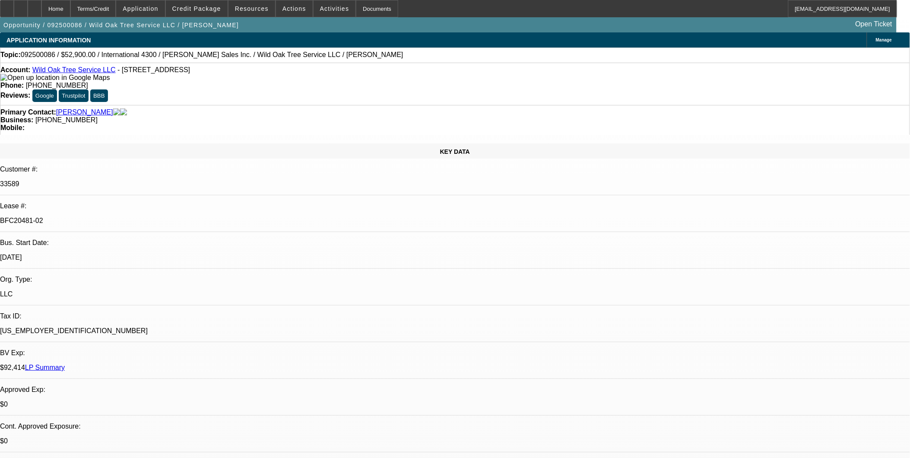
select select "0"
select select "2"
select select "0"
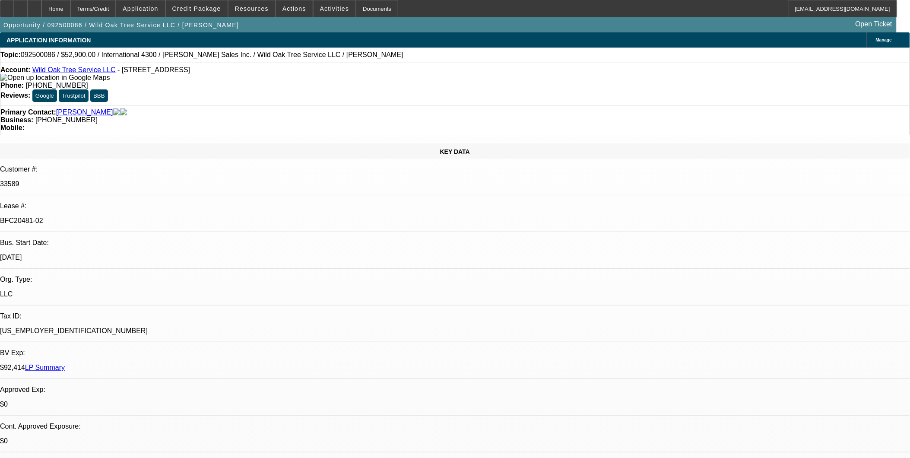
select select "2"
select select "0"
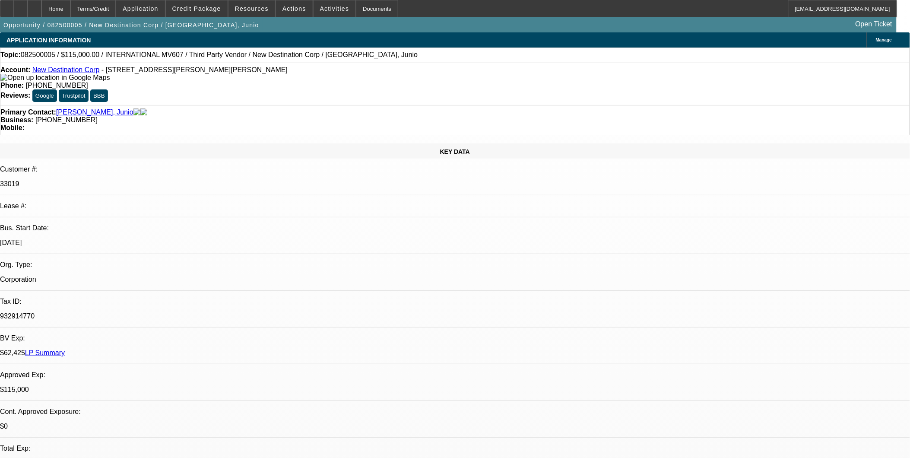
select select "0"
select select "2"
select select "0.1"
select select "0"
select select "2"
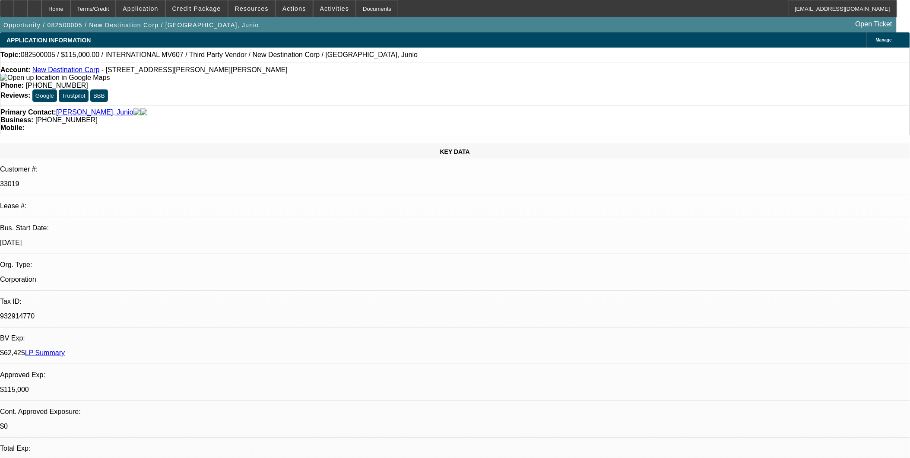
select select "0.1"
select select "0"
select select "2"
select select "0.1"
select select "0"
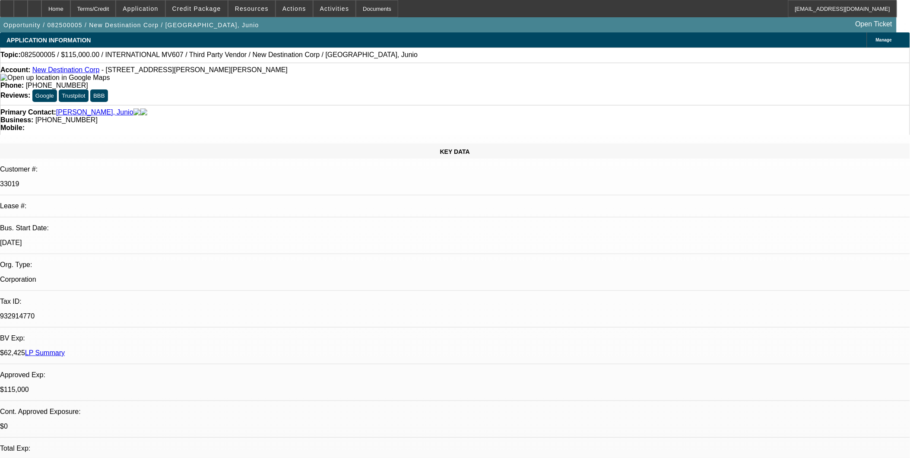
select select "2"
select select "0.1"
select select "1"
select select "2"
select select "4"
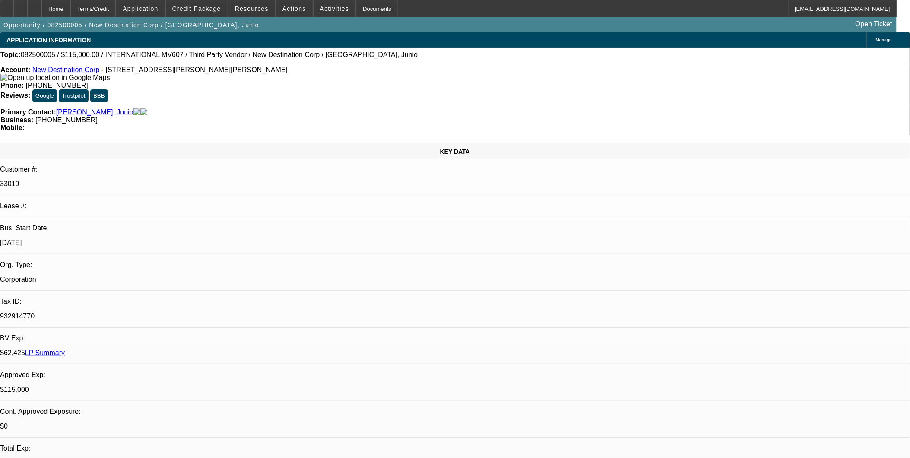
select select "1"
select select "2"
select select "4"
select select "1"
select select "2"
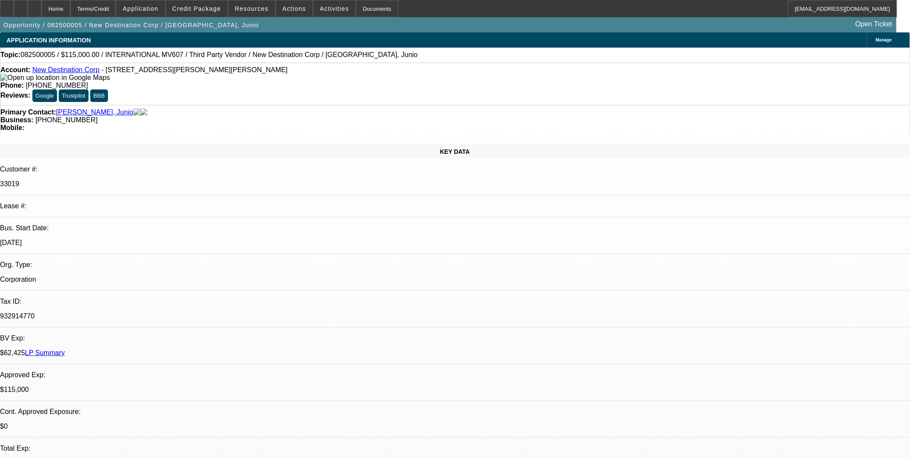
select select "4"
select select "1"
select select "2"
select select "4"
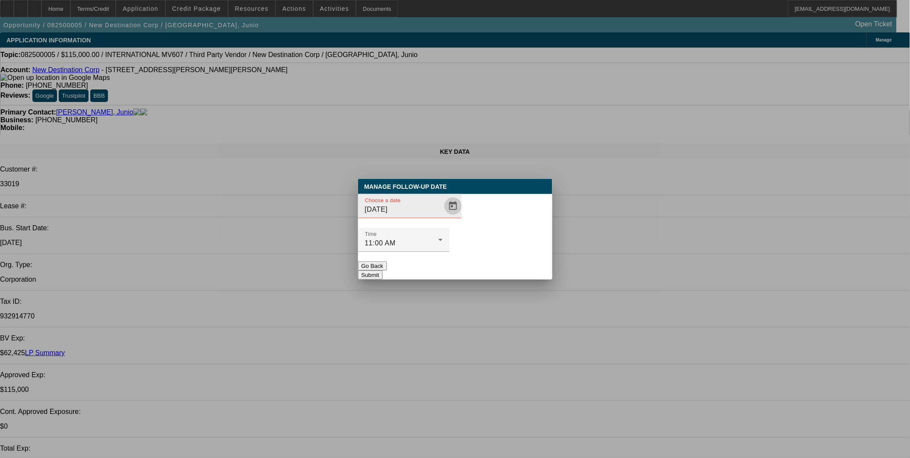
click at [446, 216] on span "Open calendar" at bounding box center [453, 206] width 21 height 21
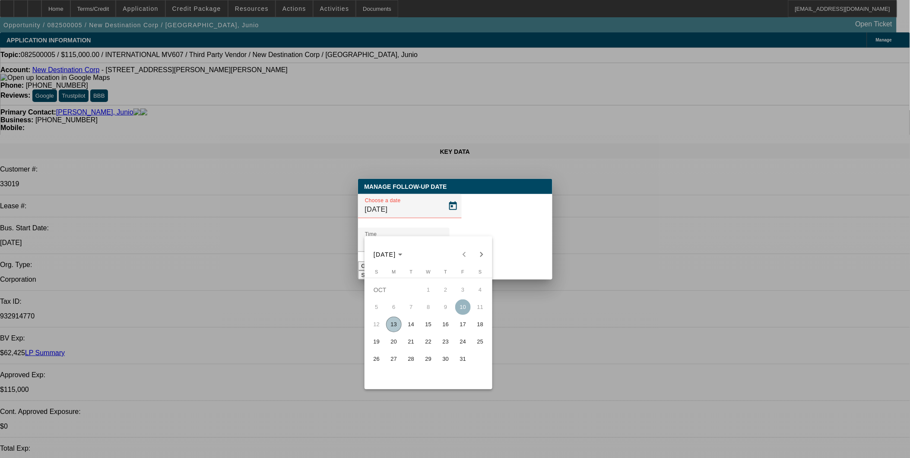
click at [408, 324] on span "14" at bounding box center [411, 325] width 16 height 16
type input "[DATE]"
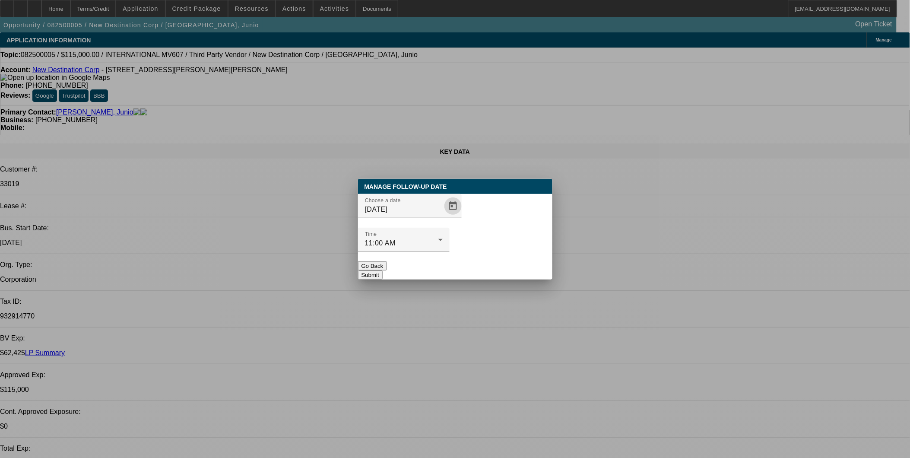
click at [383, 270] on button "Submit" at bounding box center [370, 274] width 25 height 9
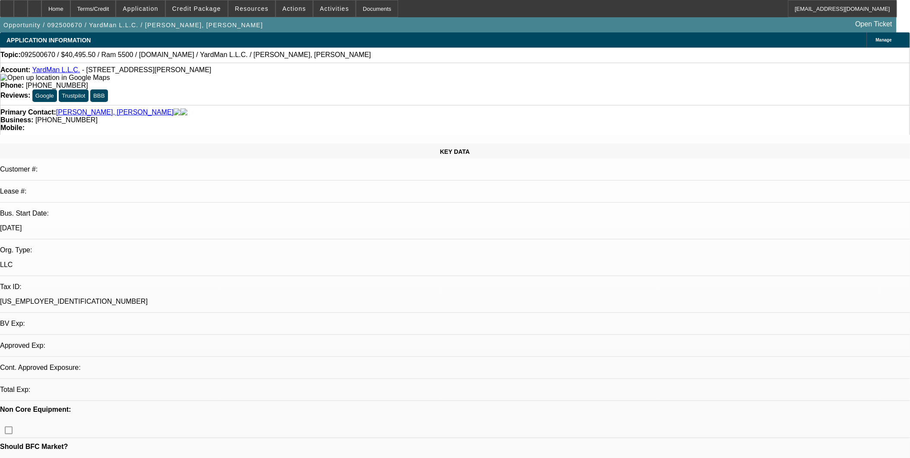
select select "0.1"
select select "2"
select select "0.1"
select select "4"
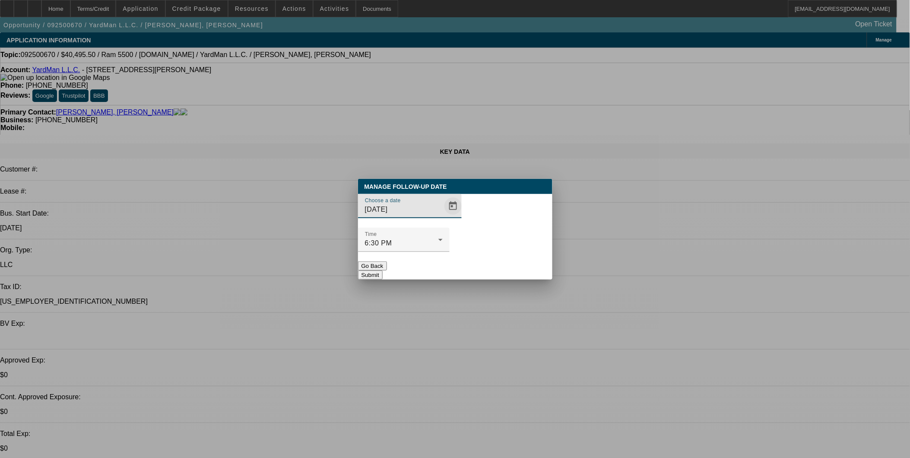
click at [443, 216] on span "Open calendar" at bounding box center [453, 206] width 21 height 21
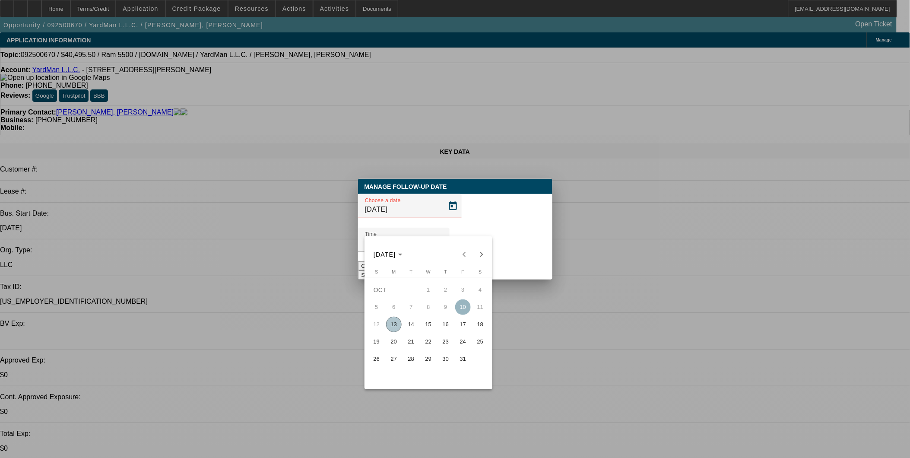
click at [405, 323] on span "14" at bounding box center [411, 325] width 16 height 16
type input "10/14/2025"
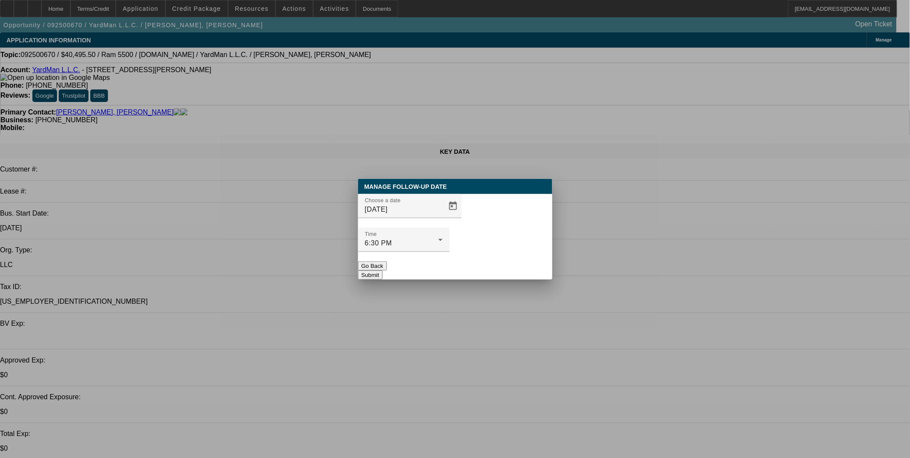
click at [383, 270] on button "Submit" at bounding box center [370, 274] width 25 height 9
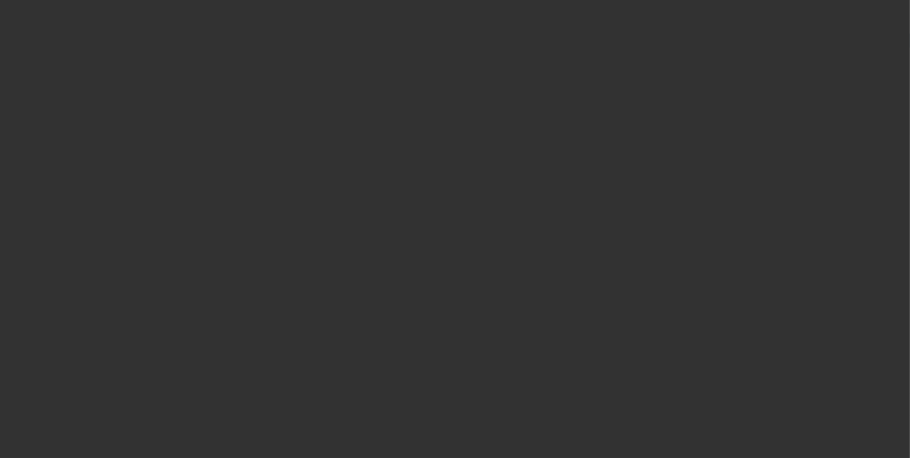
select select "0"
select select "2"
select select "0.1"
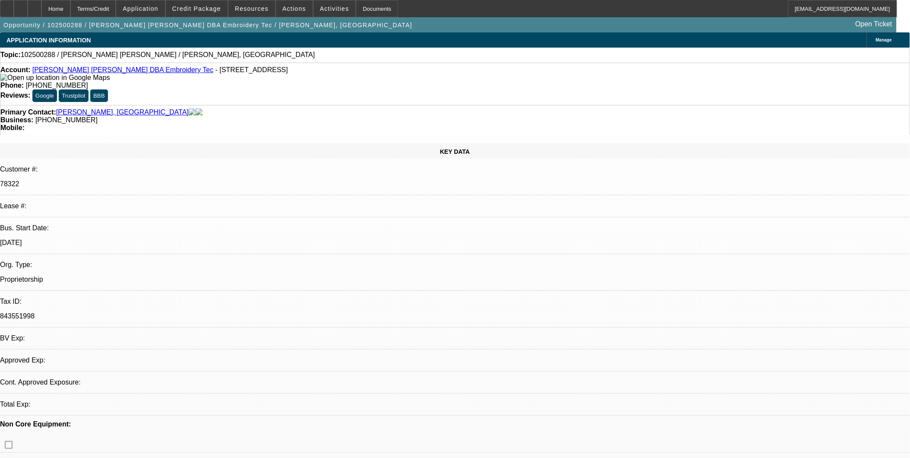
select select "1"
select select "2"
select select "4"
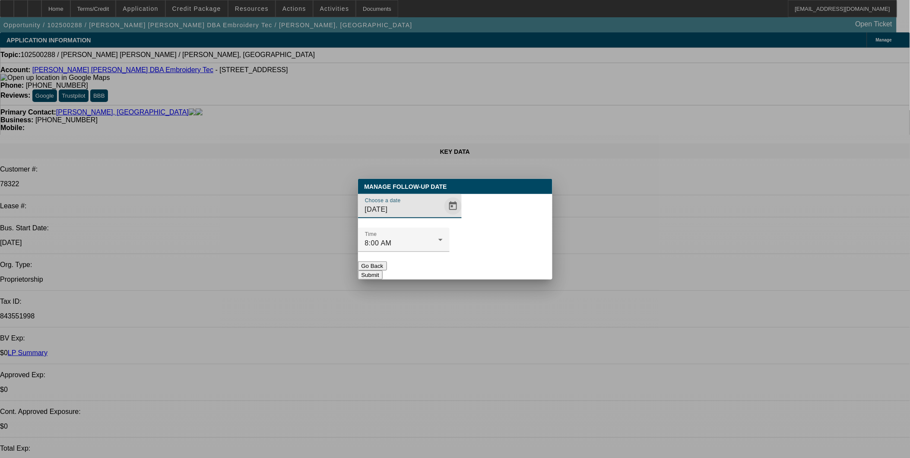
click at [443, 216] on span "Open calendar" at bounding box center [453, 206] width 21 height 21
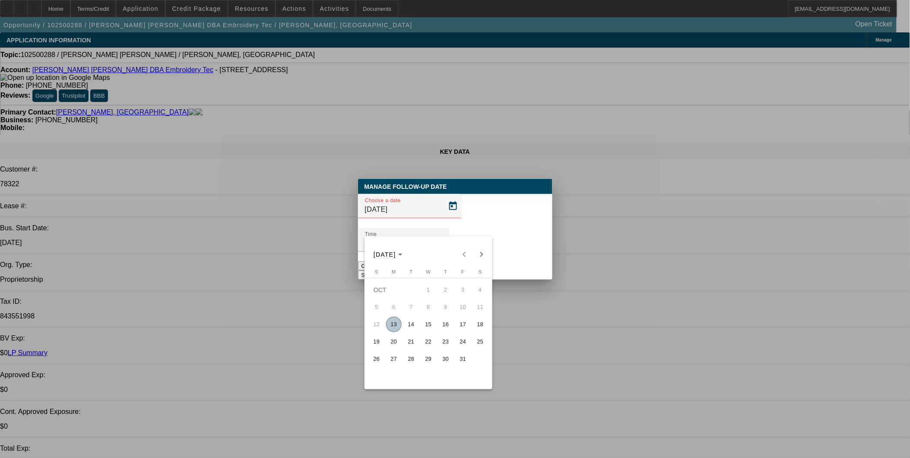
click at [411, 325] on span "14" at bounding box center [411, 325] width 16 height 16
type input "10/14/2025"
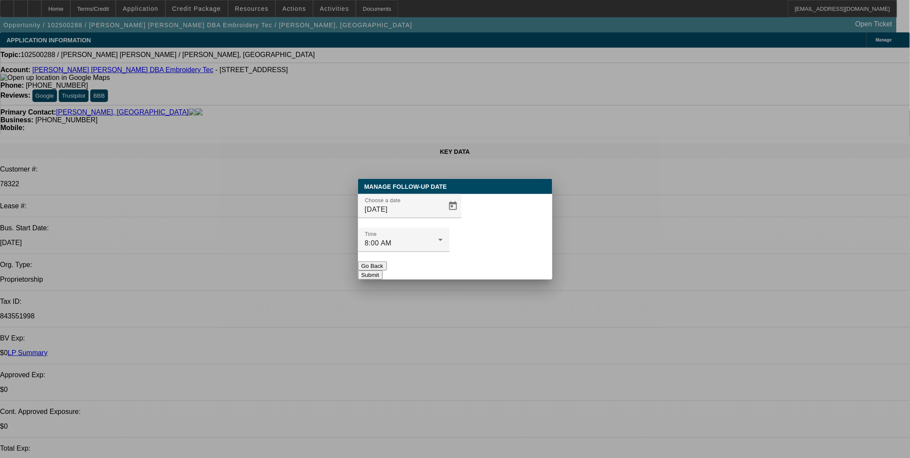
click at [450, 252] on div at bounding box center [404, 257] width 92 height 10
click at [383, 270] on button "Submit" at bounding box center [370, 274] width 25 height 9
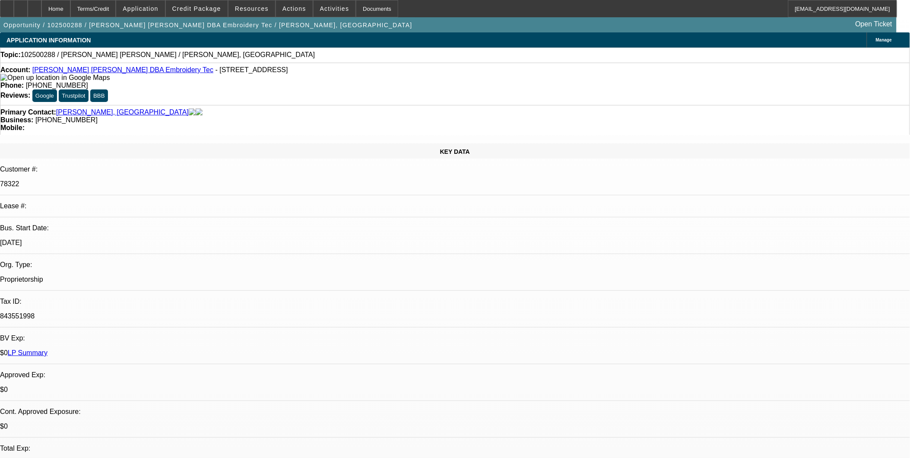
drag, startPoint x: 776, startPoint y: 113, endPoint x: 776, endPoint y: 108, distance: 4.8
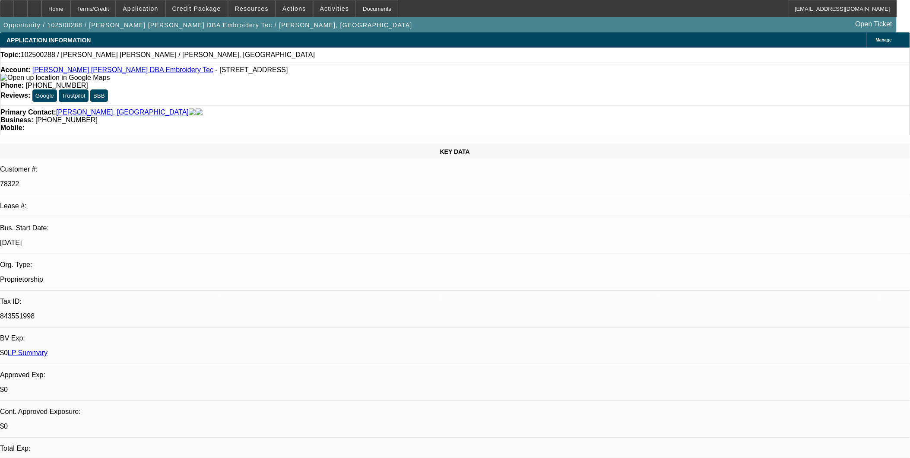
click at [67, 73] on link "Bernny F. Alpizar Corrales DBA Embroidery Tec" at bounding box center [122, 69] width 181 height 7
click at [209, 9] on span "Credit Package" at bounding box center [196, 8] width 49 height 7
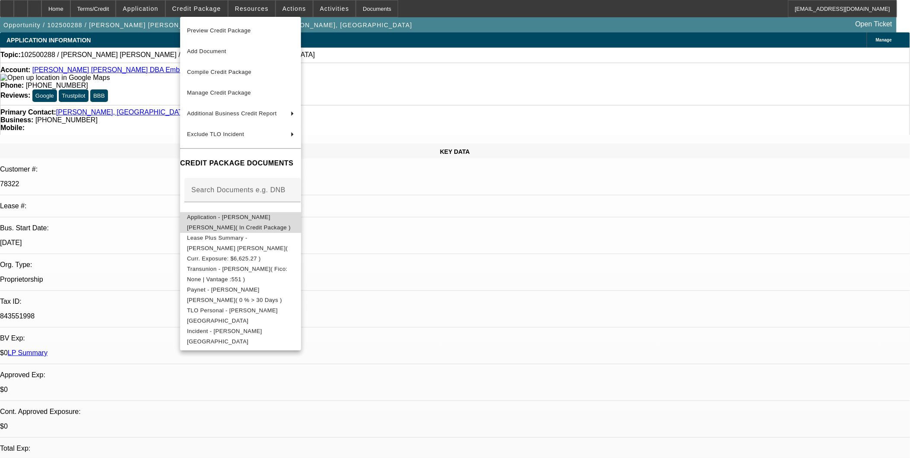
click at [221, 213] on span "Application - Bernny F. Alpizar Corrales( In Credit Package )" at bounding box center [240, 222] width 107 height 21
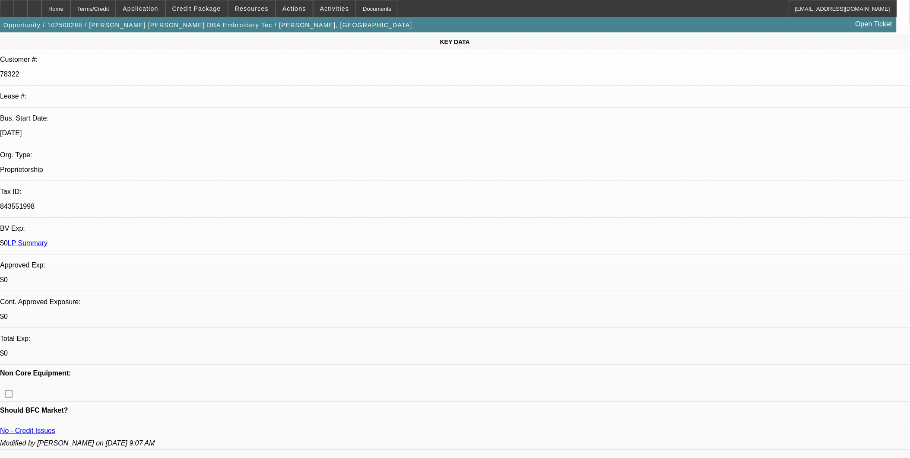
scroll to position [144, 0]
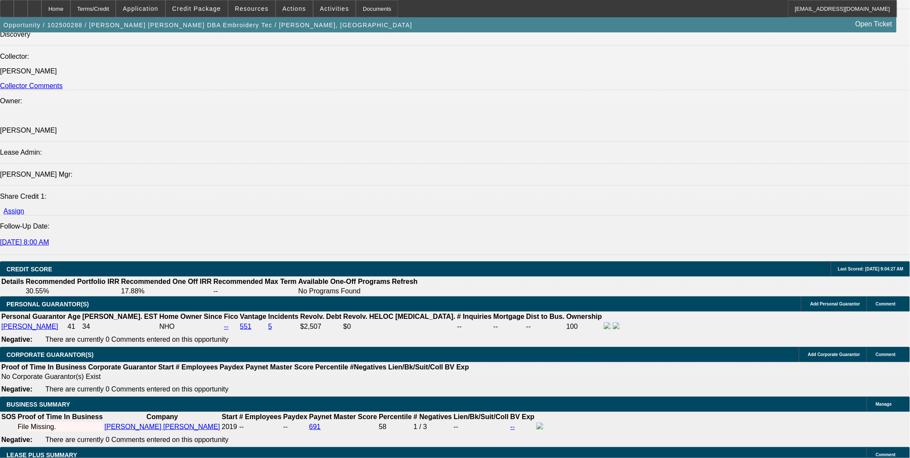
scroll to position [1055, 0]
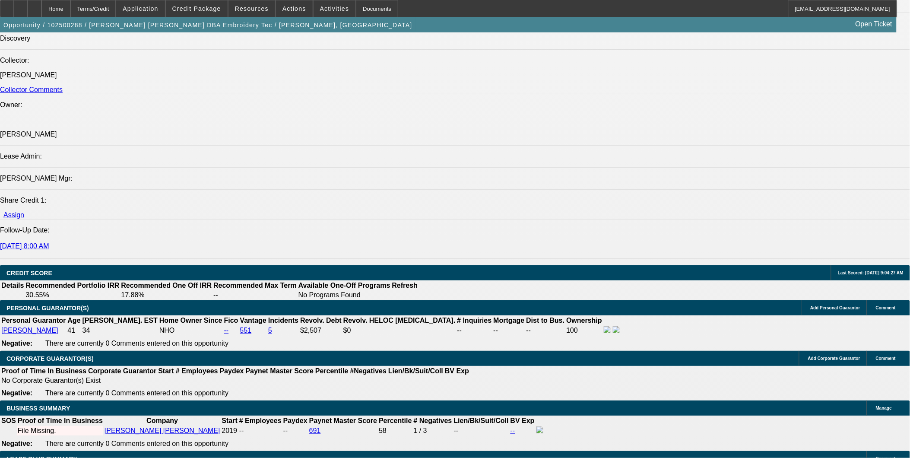
type input "$1,000.00"
type input "UNKNOWN"
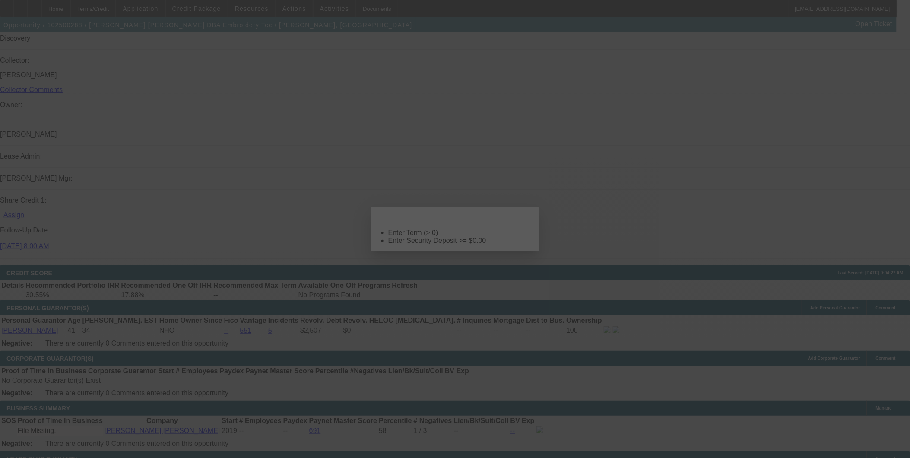
scroll to position [0, 0]
select select "0"
select select "2"
select select "0.1"
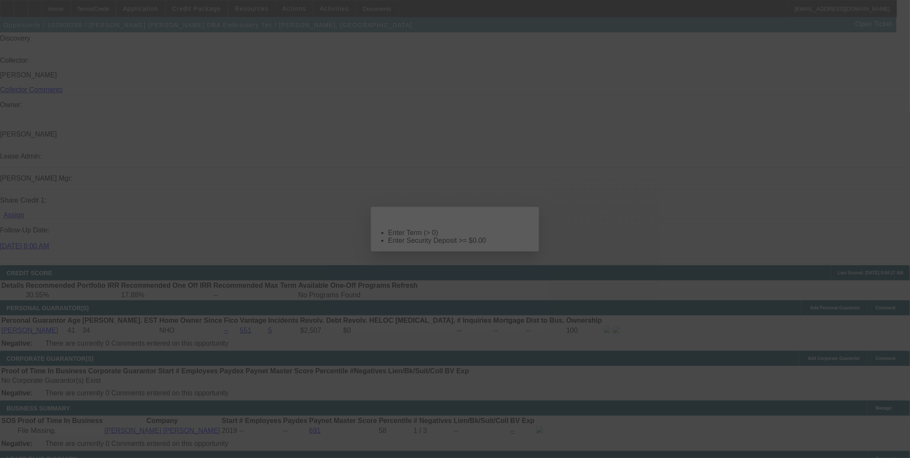
select select "4"
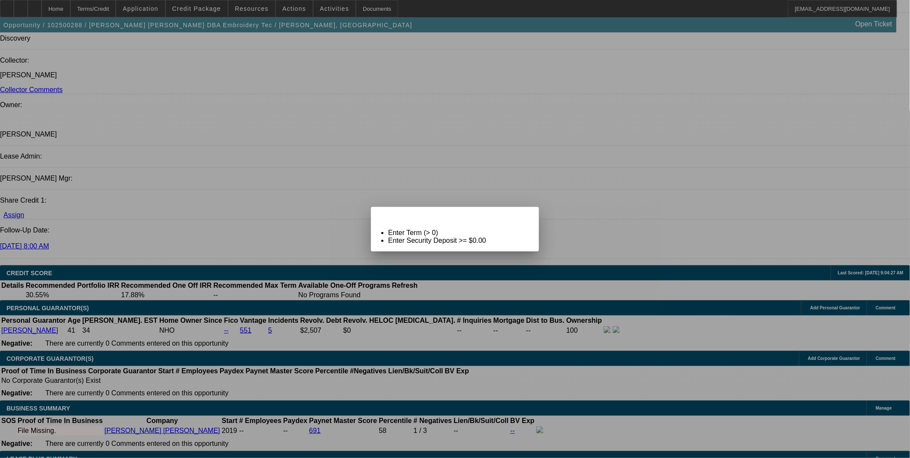
drag, startPoint x: 530, startPoint y: 219, endPoint x: 501, endPoint y: 225, distance: 29.2
click at [530, 217] on span "Close" at bounding box center [528, 214] width 12 height 5
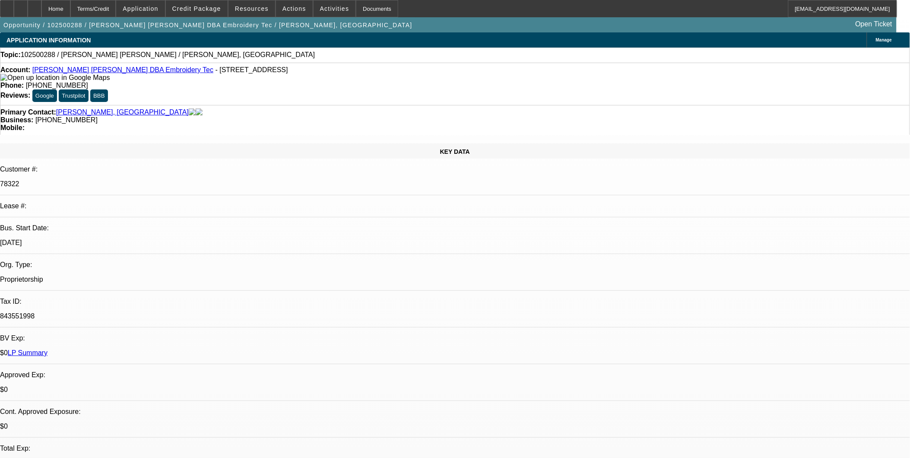
scroll to position [1055, 0]
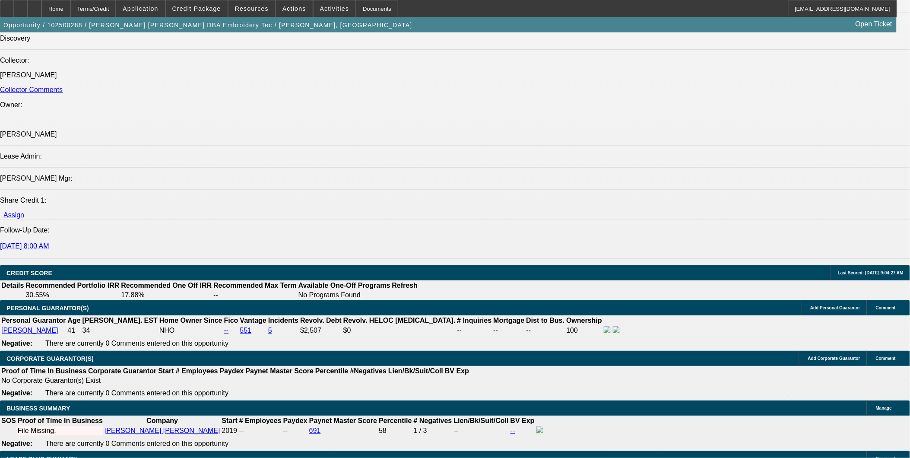
drag, startPoint x: 183, startPoint y: 370, endPoint x: 417, endPoint y: 395, distance: 235.4
type input "36"
type input "1"
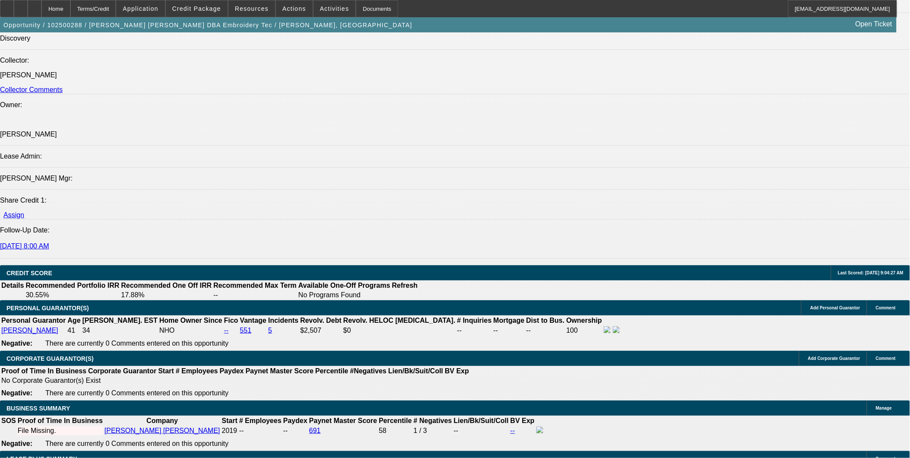
type input "$422.84"
type input "$211.42"
type input "17"
type input "$534.44"
type input "$267.22"
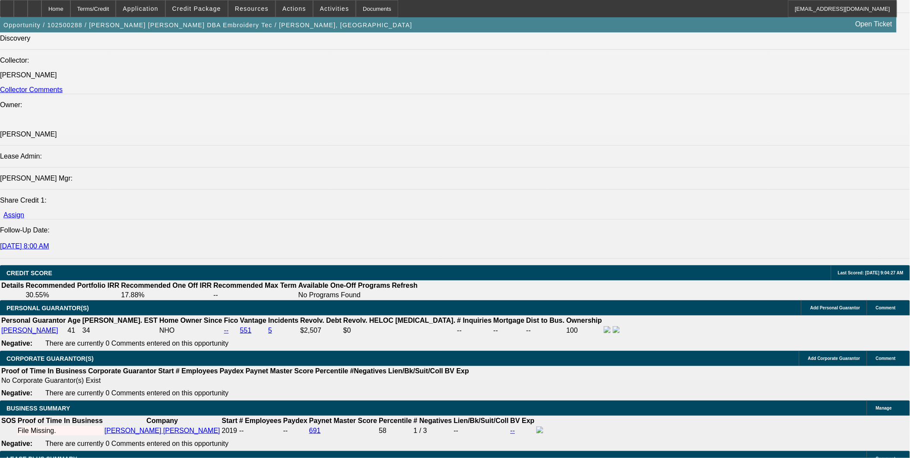
type input "17"
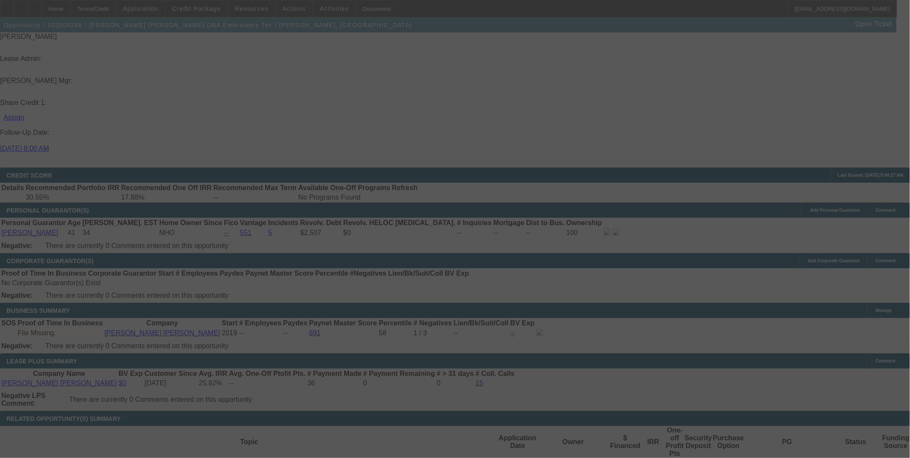
scroll to position [1151, 0]
select select "0"
select select "2"
select select "0.1"
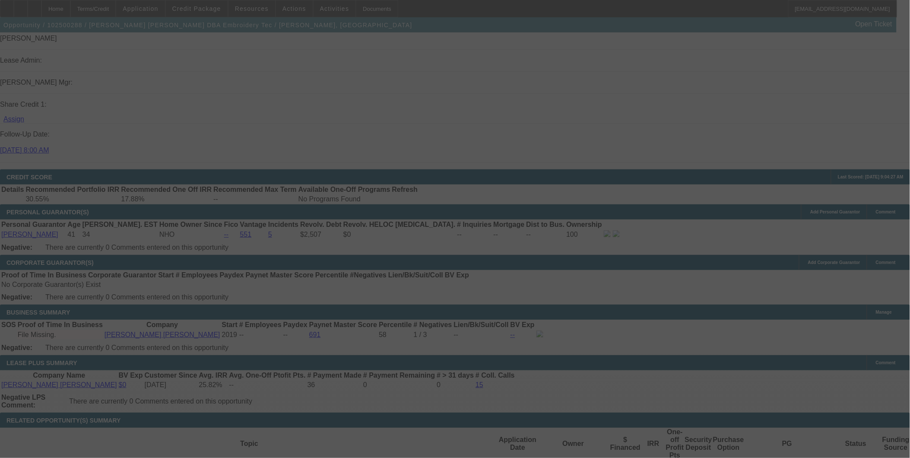
select select "4"
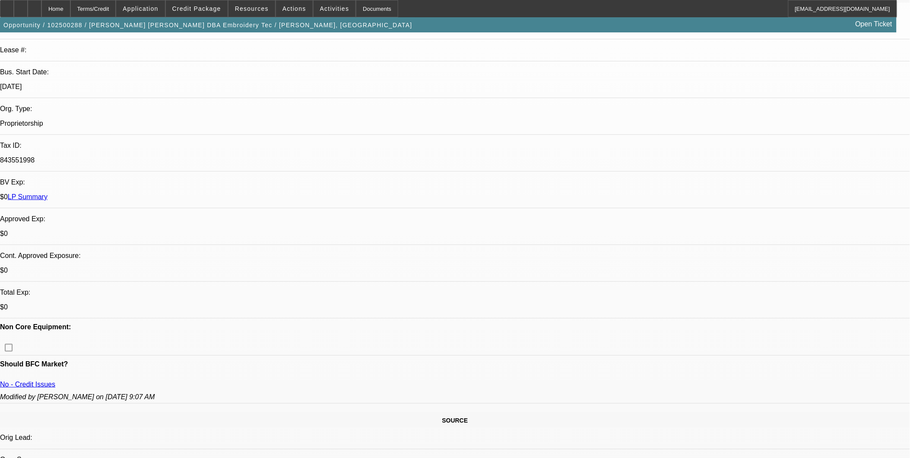
scroll to position [96, 0]
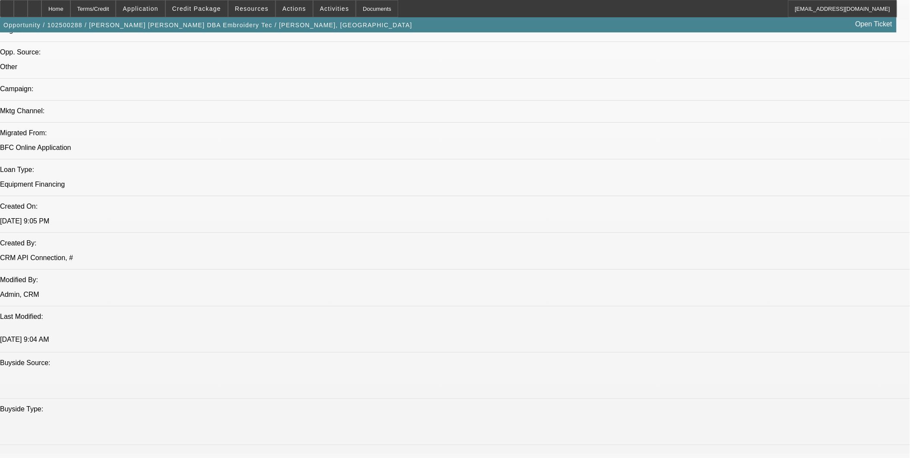
scroll to position [432, 0]
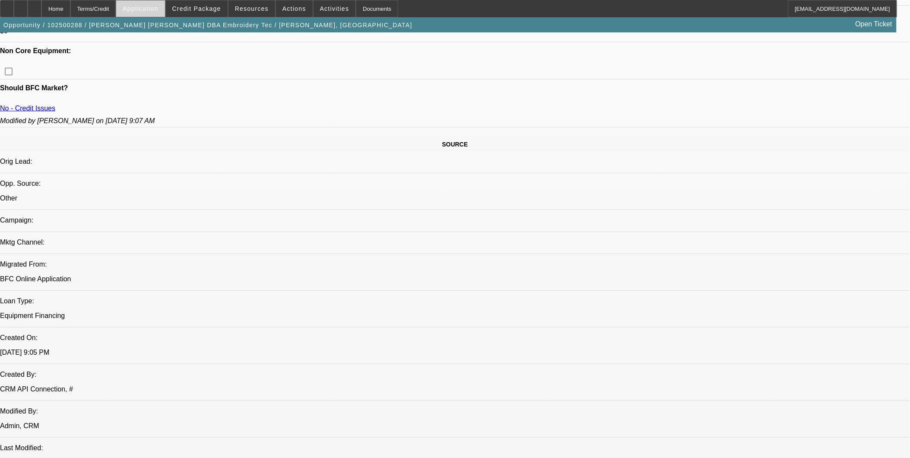
click at [143, 7] on span at bounding box center [140, 8] width 48 height 21
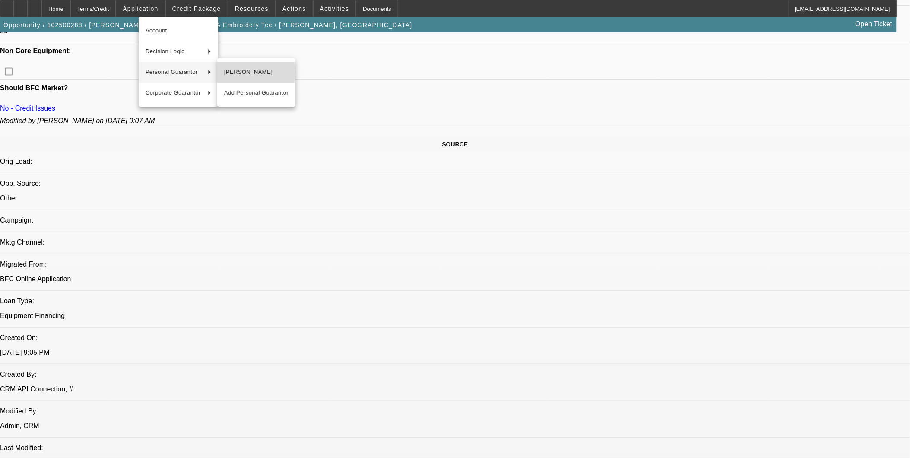
click at [235, 72] on span "Bernny Alpizar" at bounding box center [256, 72] width 64 height 10
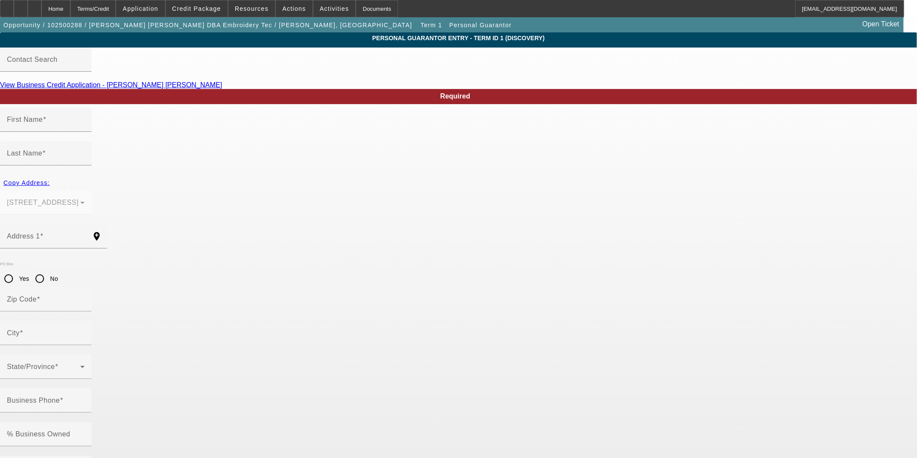
type input "Bernny"
type input "Alpizar"
type input "4845 Prosperity Ridge Rd"
radio input "true"
type input "28269"
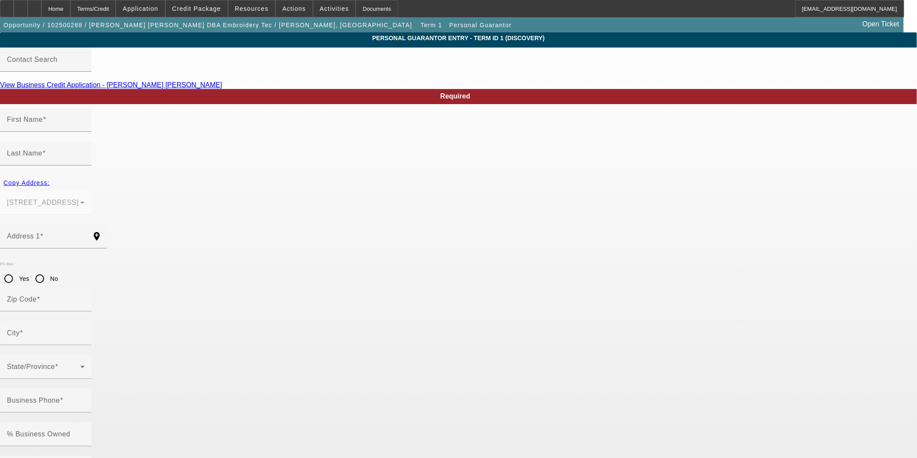
type input "CHARLOTTE"
type input "(704) 837-5395"
type input "100"
type input "311-95-7367"
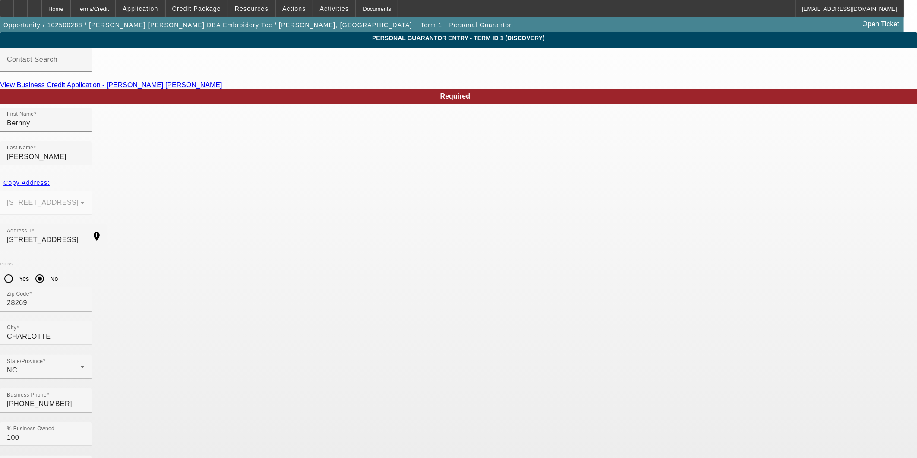
type input "bernny@usaembroiderytech.co"
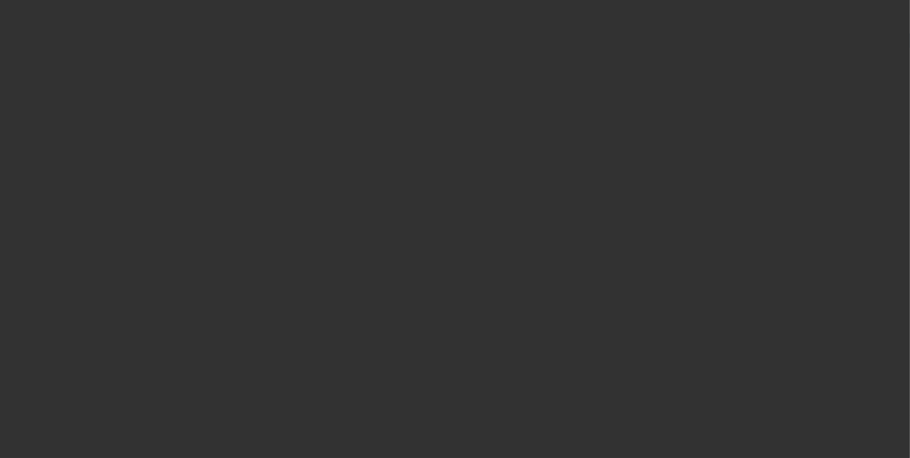
select select "0"
select select "2"
select select "0.1"
select select "4"
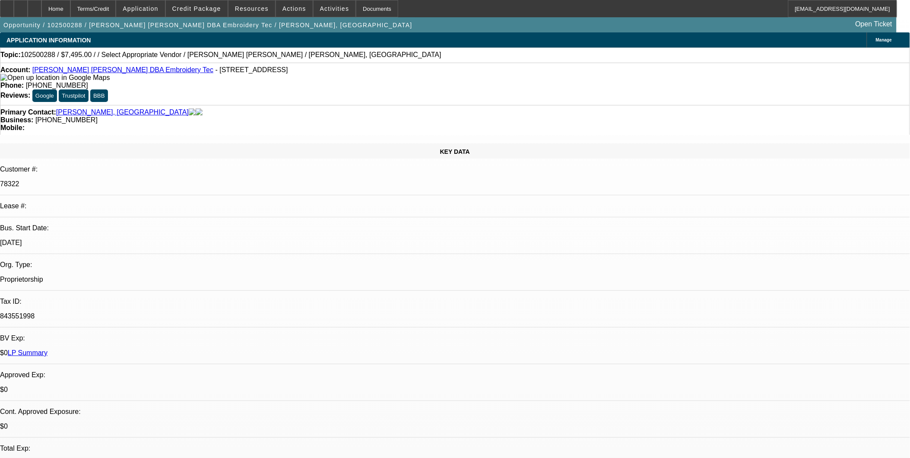
drag, startPoint x: 488, startPoint y: 284, endPoint x: 488, endPoint y: 275, distance: 9.5
click at [153, 12] on span at bounding box center [140, 8] width 48 height 21
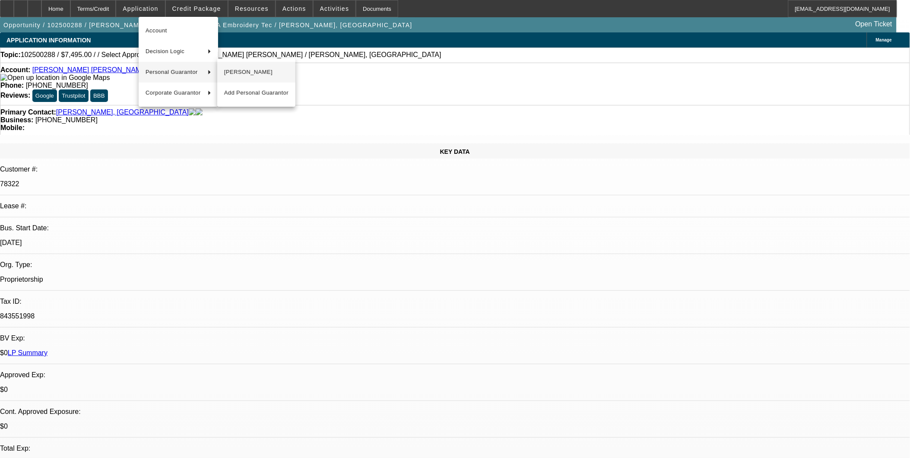
click at [248, 75] on span "Bernny Alpizar" at bounding box center [256, 72] width 64 height 10
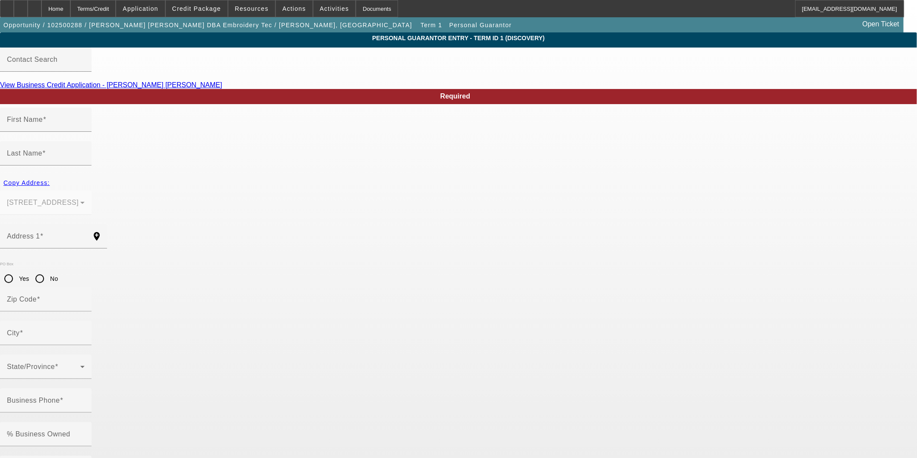
type input "Bernny"
type input "Alpizar"
type input "4845 Prosperity Ridge Rd"
radio input "true"
type input "28269"
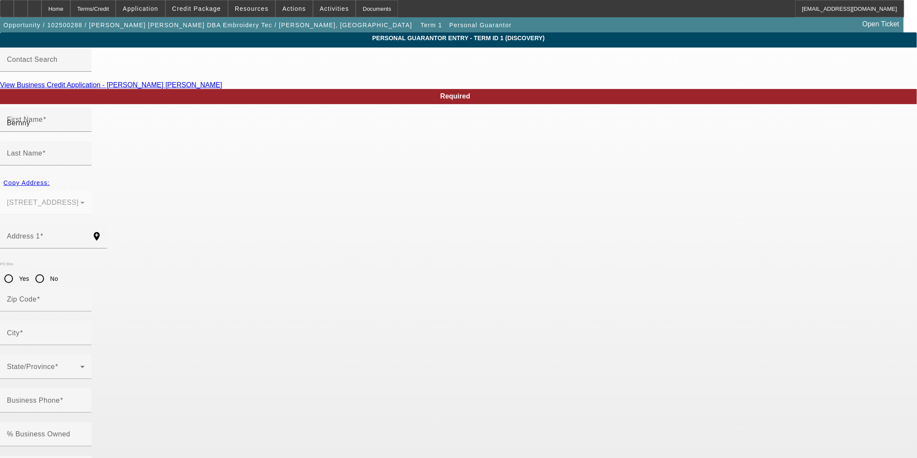
type input "CHARLOTTE"
type input "(704) 837-5395"
type input "100"
type input "311-95-7367"
type input "bernny@usaembroiderytech.co"
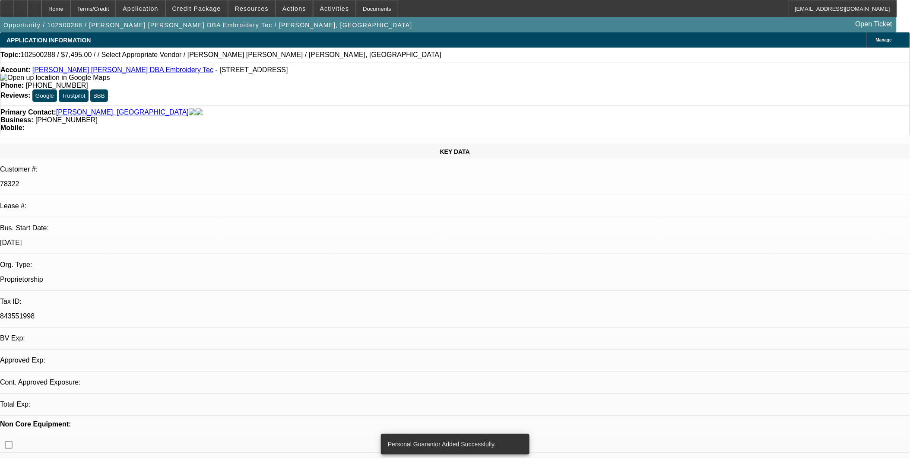
select select "0"
select select "2"
select select "0.1"
select select "4"
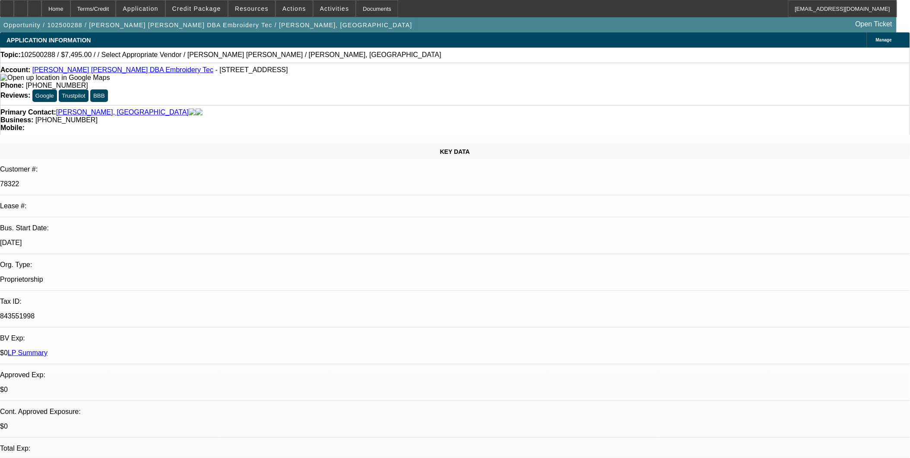
click at [142, 75] on div "Account: Bernny F. Alpizar Corrales DBA Embroidery Tec - 4845 Prosperity Ridge …" at bounding box center [454, 74] width 909 height 16
click at [145, 73] on link "Bernny F. Alpizar Corrales DBA Embroidery Tec" at bounding box center [122, 69] width 181 height 7
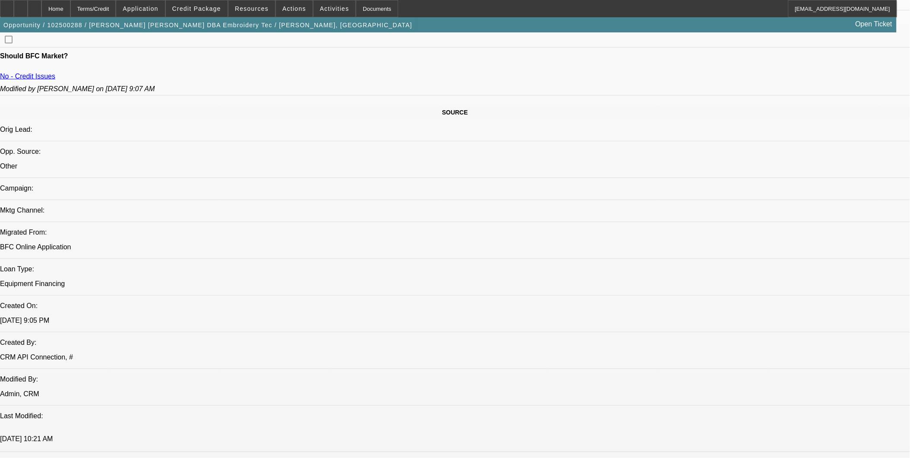
scroll to position [288, 0]
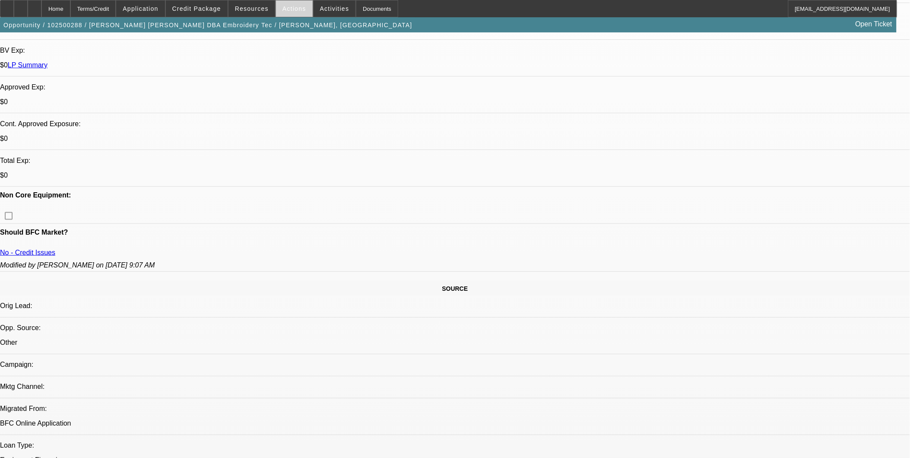
click at [297, 12] on span at bounding box center [294, 8] width 37 height 21
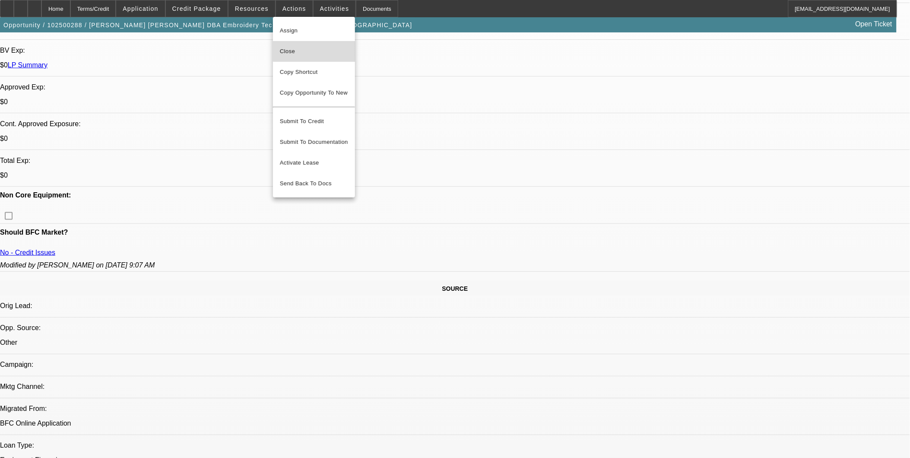
click at [315, 51] on span "Close" at bounding box center [314, 51] width 68 height 10
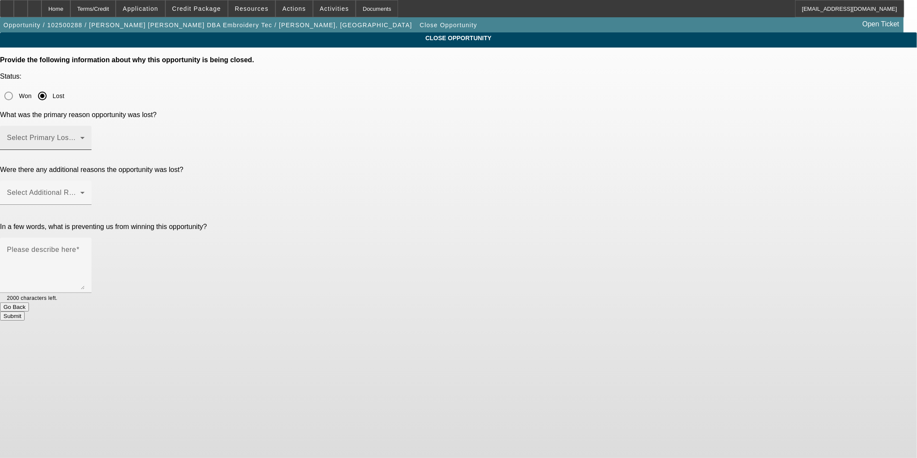
click at [85, 126] on div "Select Primary Lost Reason" at bounding box center [46, 138] width 78 height 24
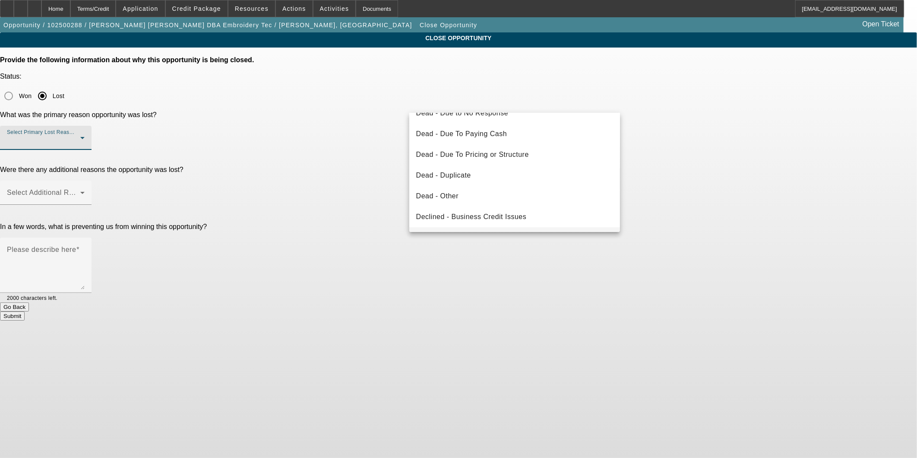
scroll to position [115, 0]
click at [500, 192] on mat-option "Declined - Personal Credit Issues" at bounding box center [514, 198] width 211 height 21
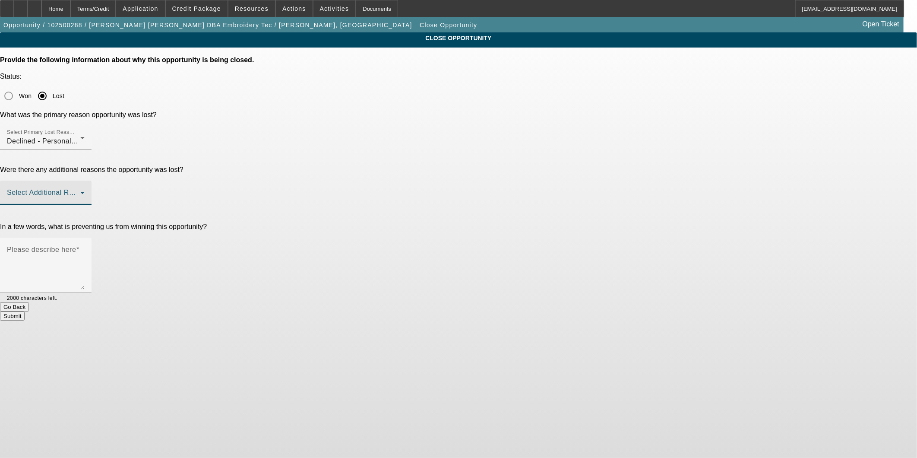
click at [80, 191] on span at bounding box center [43, 196] width 73 height 10
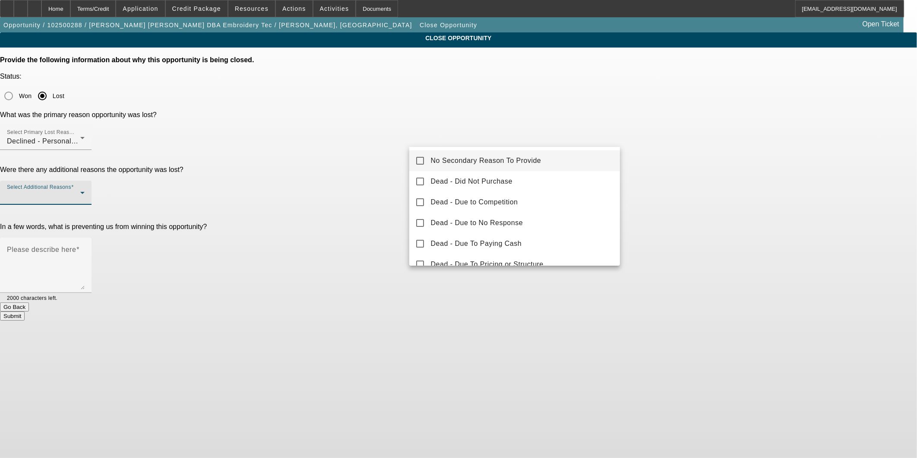
click at [500, 157] on span "No Secondary Reason To Provide" at bounding box center [486, 160] width 111 height 10
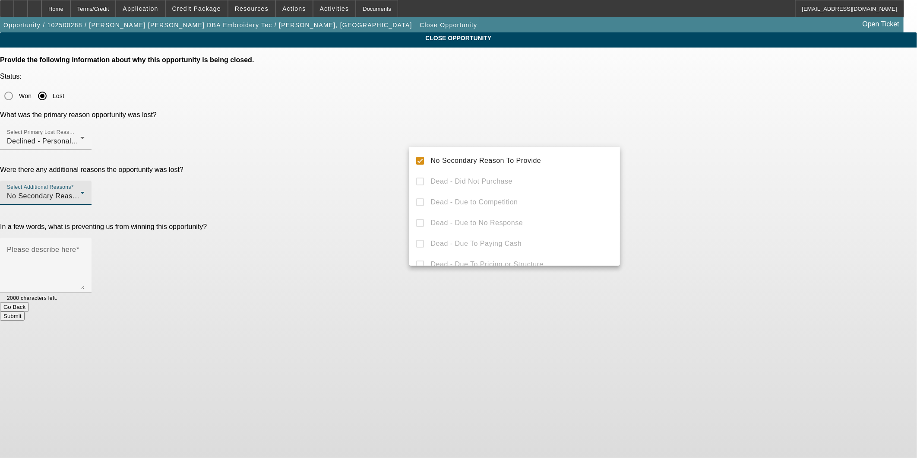
click at [726, 167] on div at bounding box center [458, 229] width 917 height 458
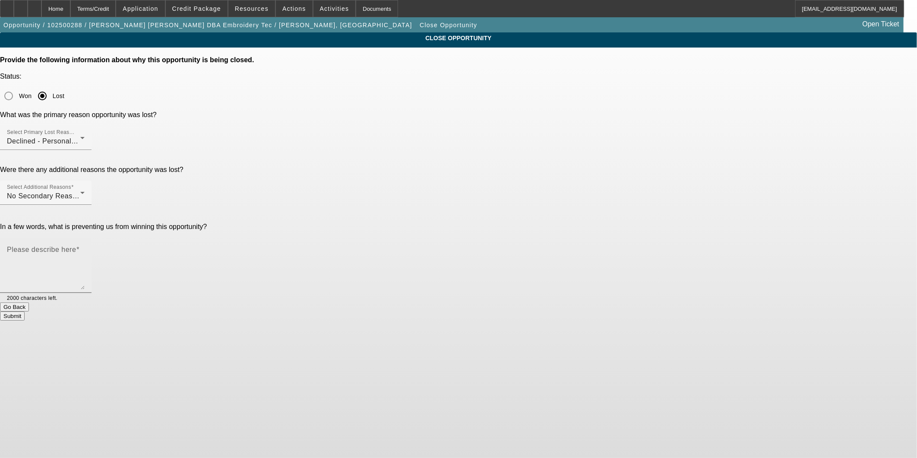
click at [85, 248] on textarea "Please describe here" at bounding box center [46, 268] width 78 height 41
type textarea "Poor credit, DNM from credit team"
click at [25, 311] on button "Submit" at bounding box center [12, 315] width 25 height 9
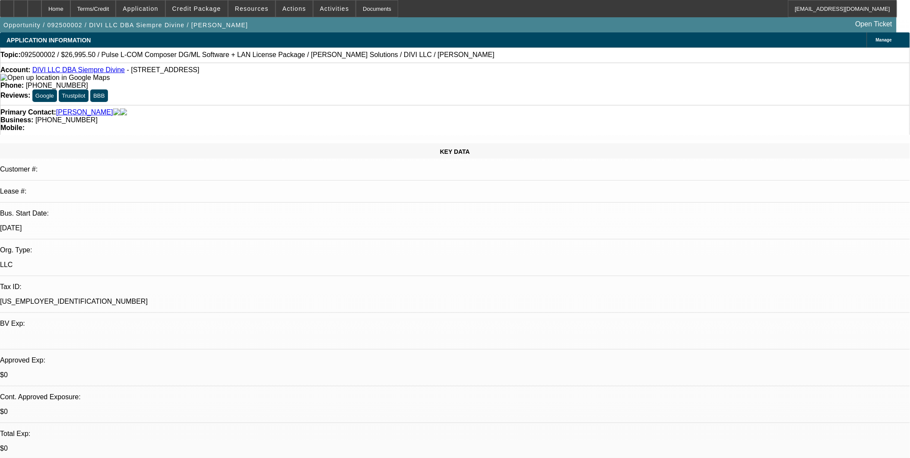
select select "0"
select select "0.1"
select select "0"
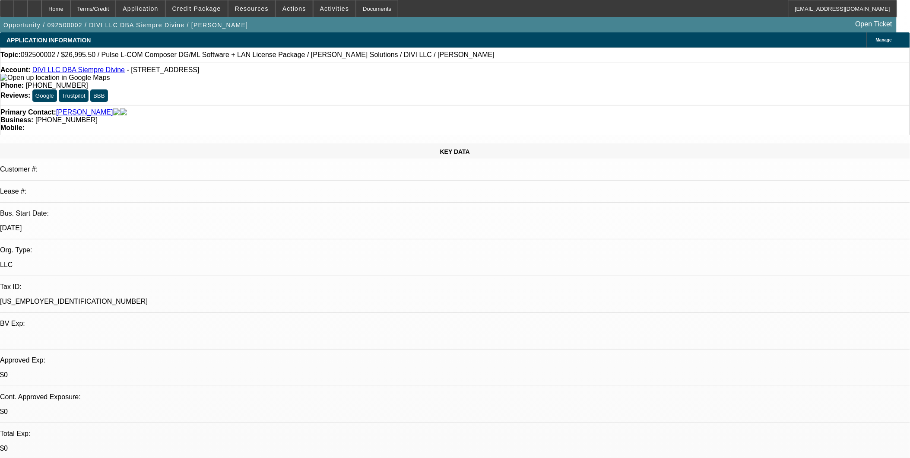
select select "0.1"
select select "0"
select select "2"
select select "0.1"
select select "1"
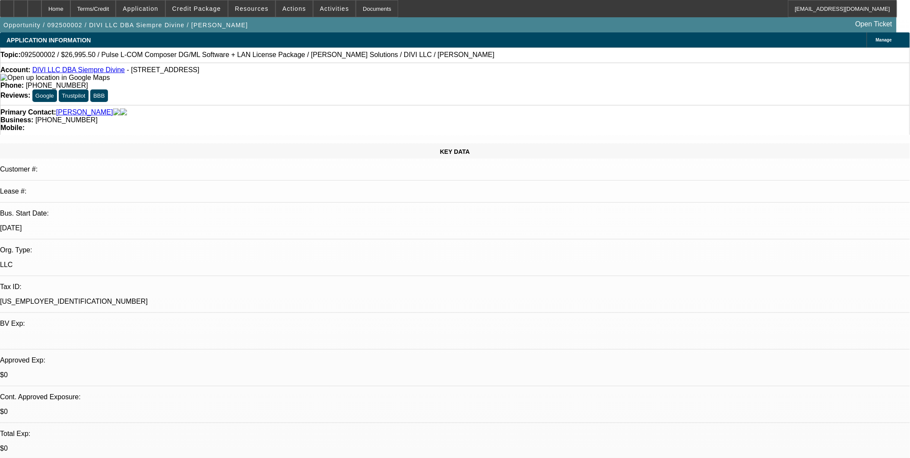
select select "1"
select select "4"
select select "1"
select select "4"
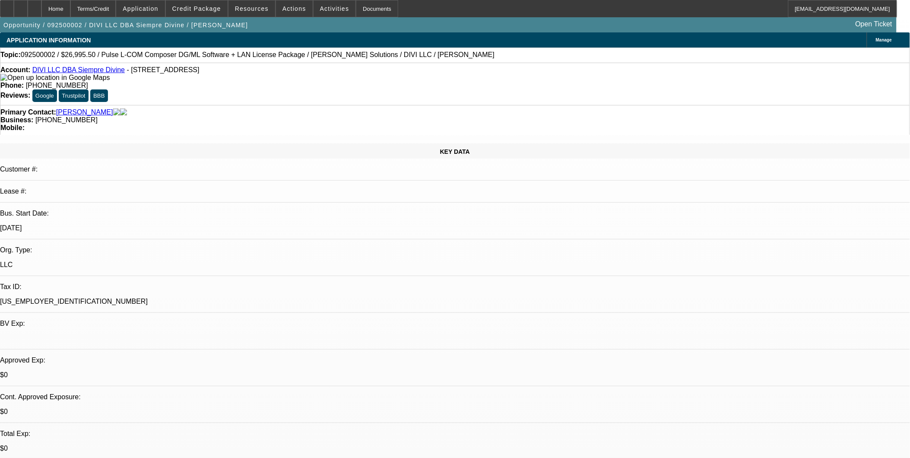
select select "1"
select select "2"
select select "4"
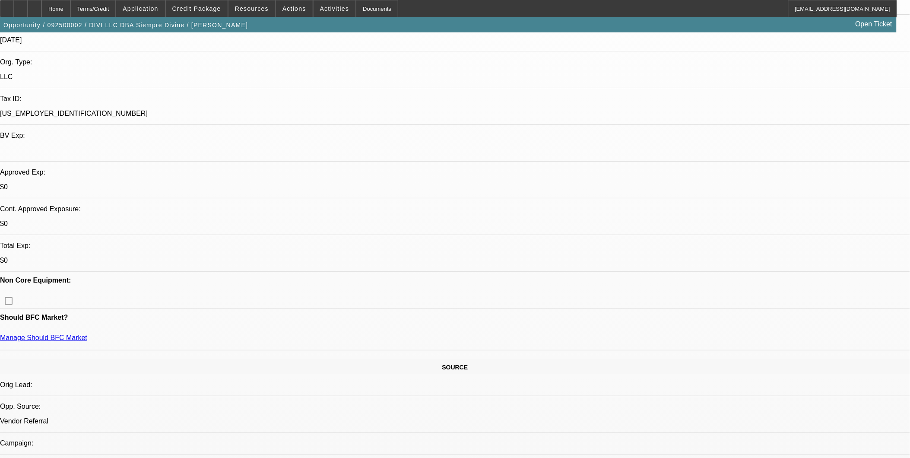
scroll to position [192, 0]
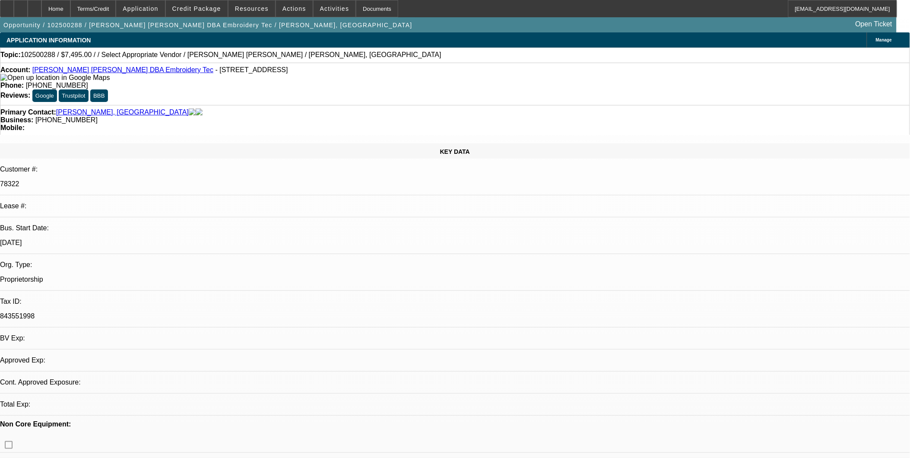
select select "0"
select select "2"
select select "0.1"
select select "1"
select select "2"
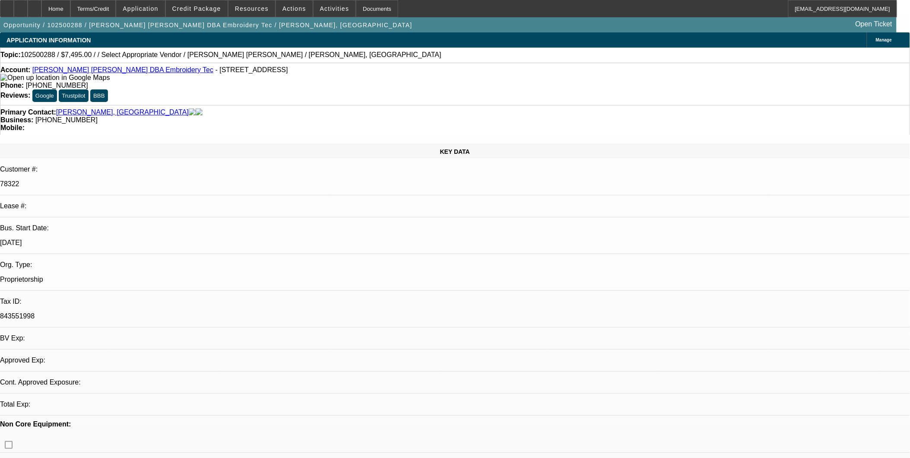
select select "4"
drag, startPoint x: 387, startPoint y: 113, endPoint x: 377, endPoint y: 113, distance: 10.4
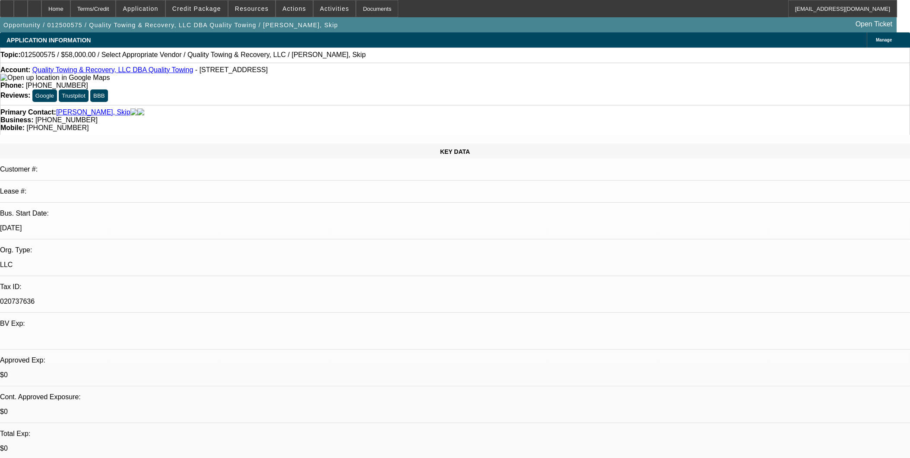
select select "0"
select select "2"
select select "0.1"
select select "4"
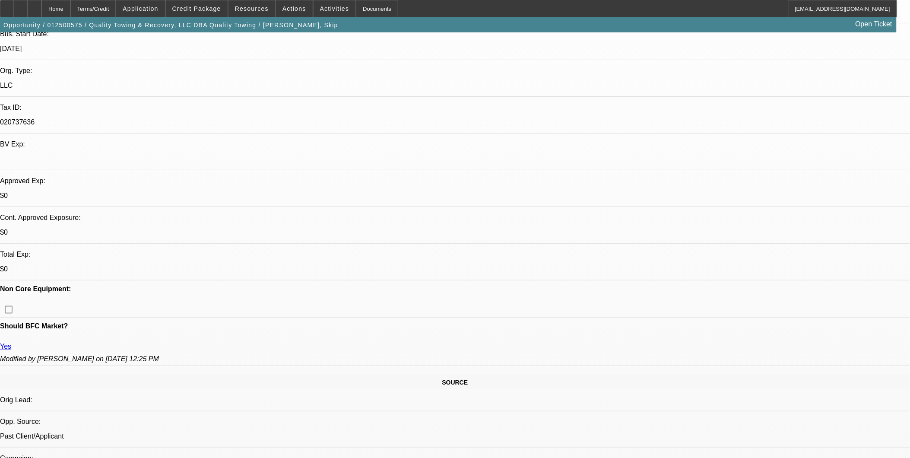
scroll to position [48, 0]
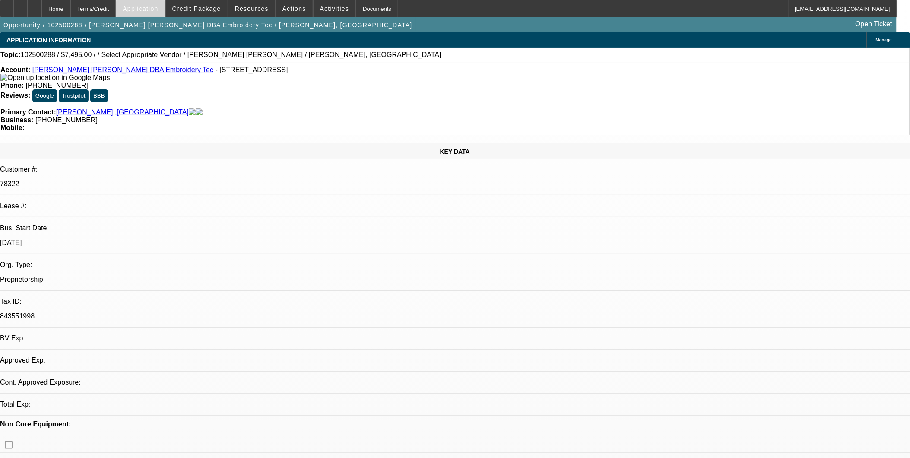
select select "0"
select select "2"
select select "0.1"
select select "1"
select select "2"
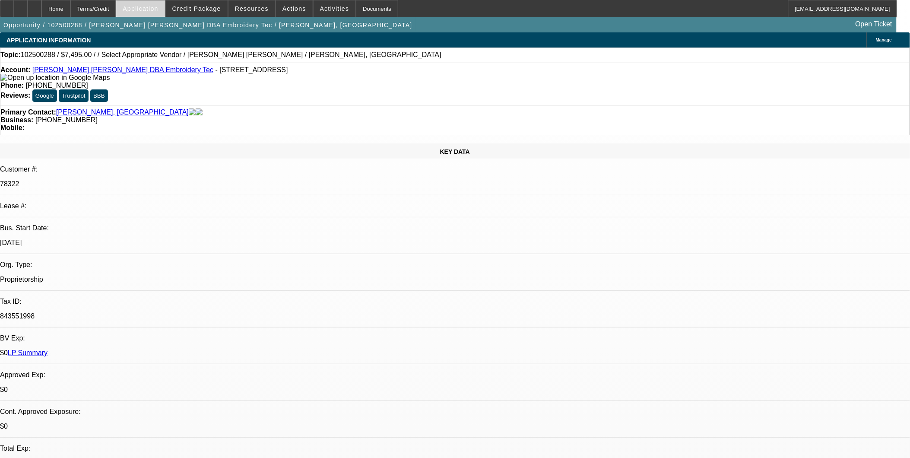
select select "4"
click at [152, 8] on span "Application" at bounding box center [140, 8] width 35 height 7
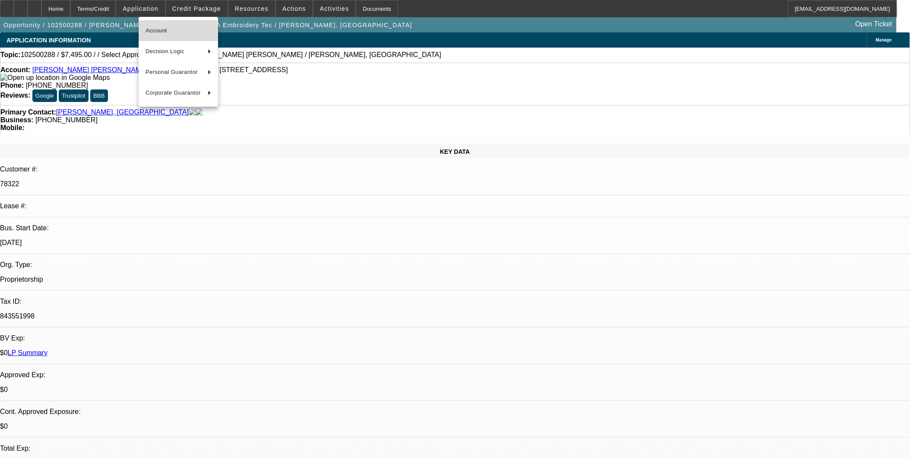
click at [164, 35] on span "Account" at bounding box center [179, 30] width 66 height 10
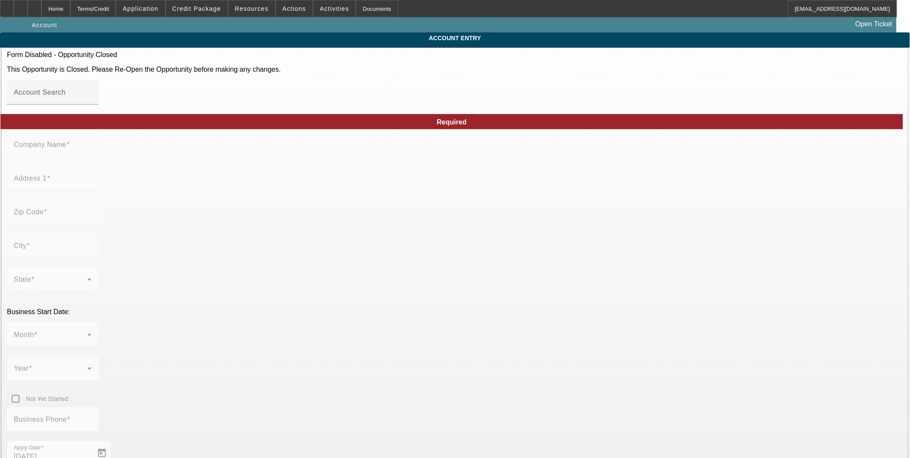
type input "Bernny F. Alpizar Corrales"
type input "4845 Prosperity Ridge Rd"
type input "28269"
type input "Charlotte"
type input "(704) 819-4687"
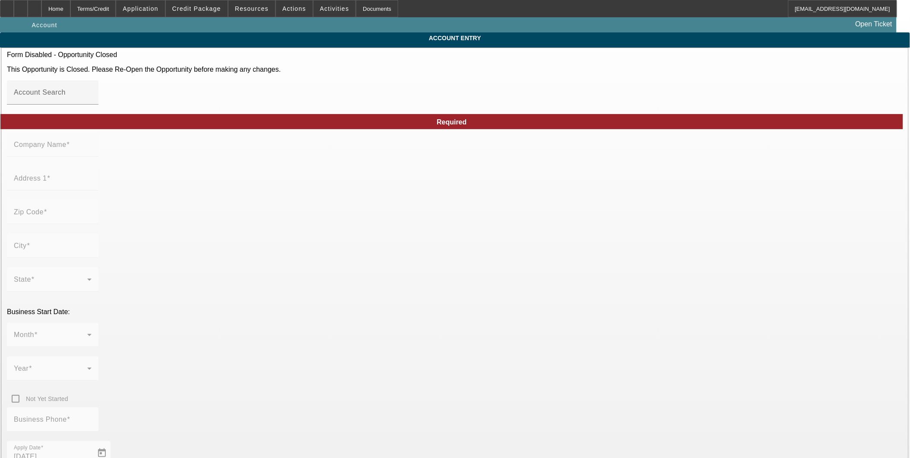
type input "Embroidery Tec"
type input "bernny.alpizar@gmail.com"
type input "Mecklenburg"
type input "843551998"
type input "10/12/2025"
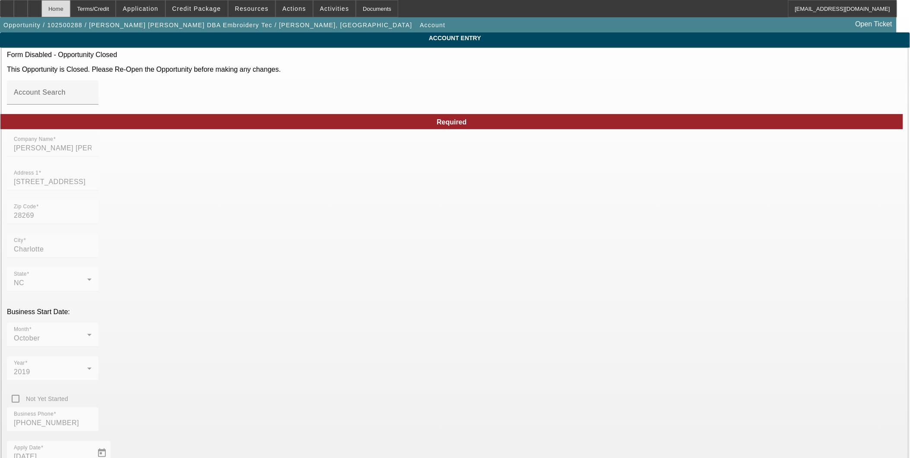
click at [70, 10] on div "Home" at bounding box center [55, 8] width 29 height 17
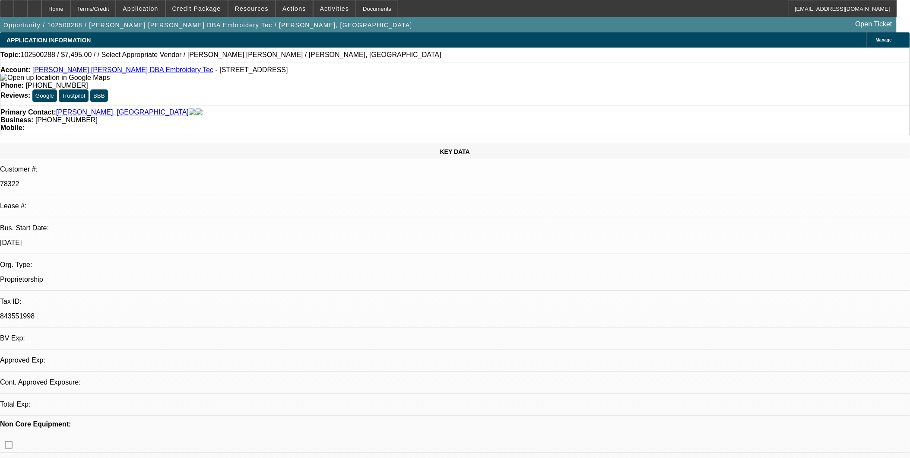
select select "0"
select select "2"
select select "0.1"
select select "4"
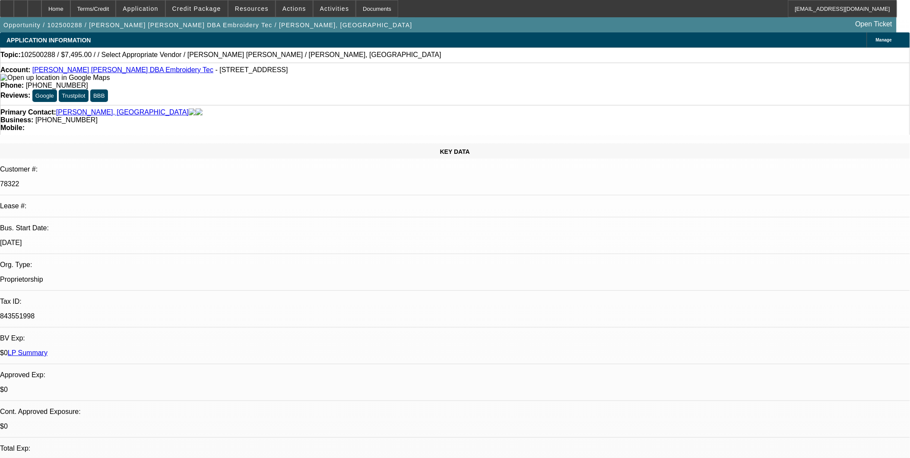
click at [146, 73] on link "Bernny F. Alpizar Corrales DBA Embroidery Tec" at bounding box center [122, 69] width 181 height 7
drag, startPoint x: 305, startPoint y: 50, endPoint x: 282, endPoint y: 38, distance: 25.9
click at [305, 48] on div "Topic: 102500288 / $7,495.00 / / Select Appropriate Vendor / Bernny F. Alpizar …" at bounding box center [455, 55] width 910 height 15
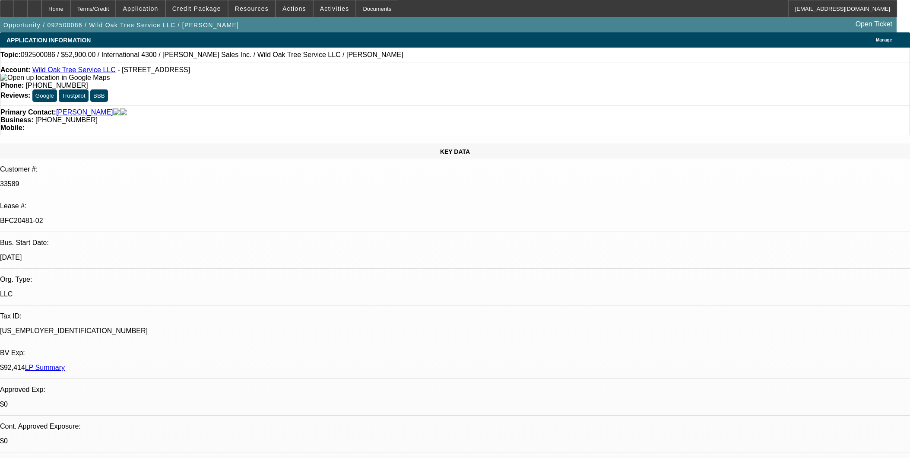
select select "0"
select select "2"
select select "0"
select select "6"
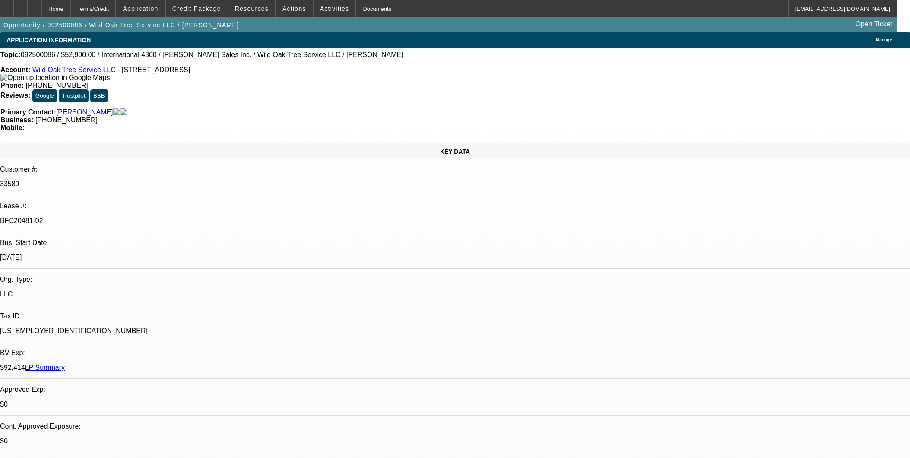
select select "0"
select select "2"
select select "0"
select select "6"
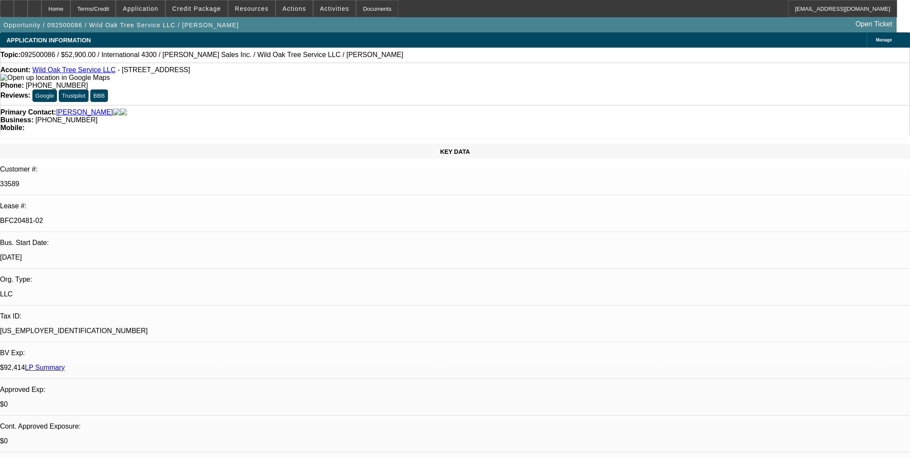
select select "0"
select select "2"
select select "0"
select select "6"
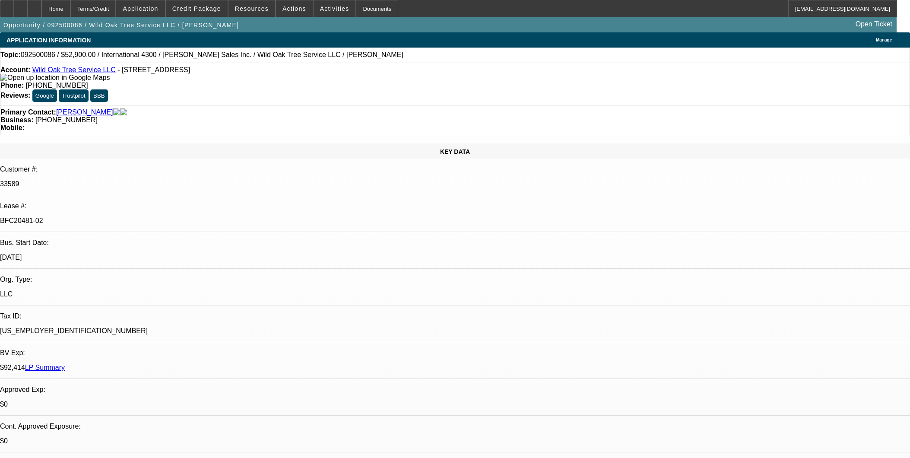
select select "0"
select select "2"
select select "0"
select select "6"
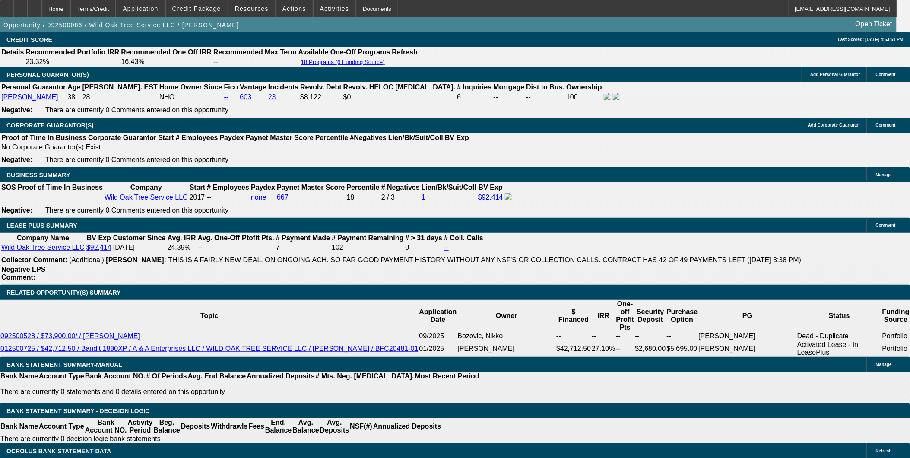
scroll to position [1391, 0]
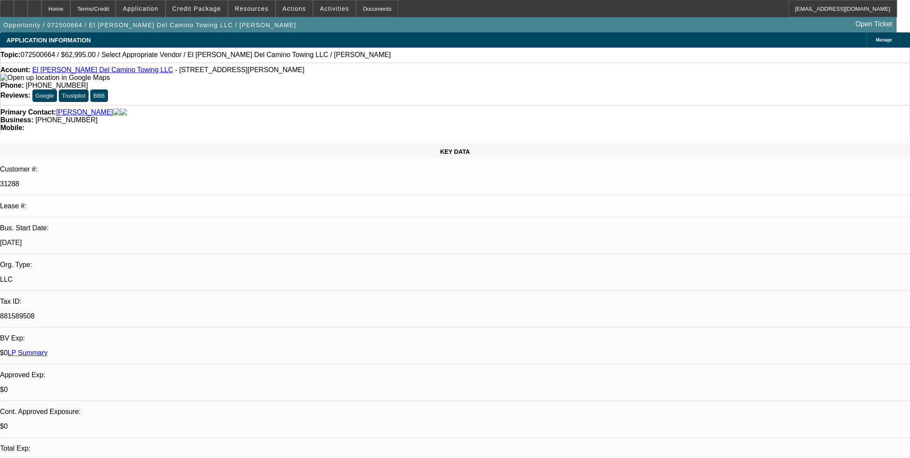
select select "0"
select select "2"
select select "0.1"
select select "4"
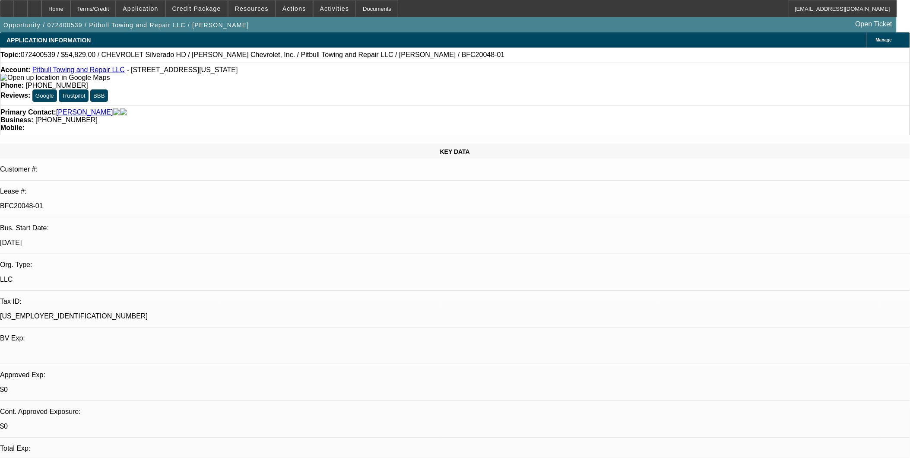
select select "0.1"
select select "0"
select select "0.1"
select select "0"
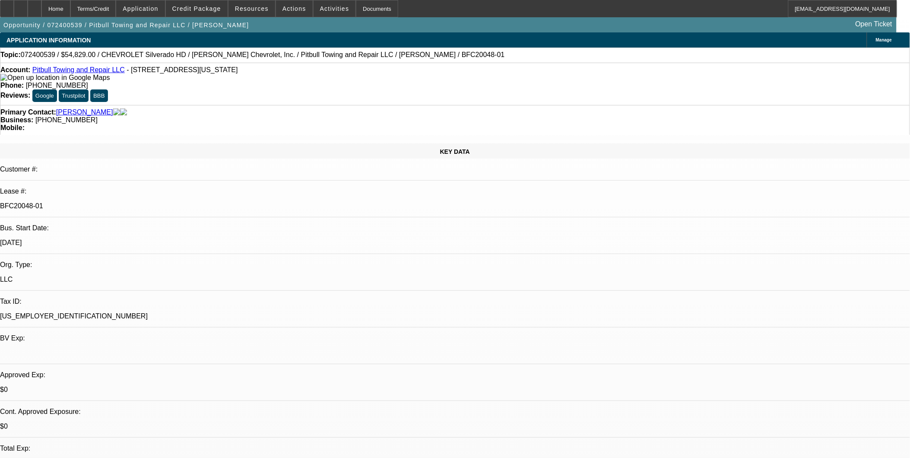
select select "0"
select select "0.1"
select select "0"
select select "0.1"
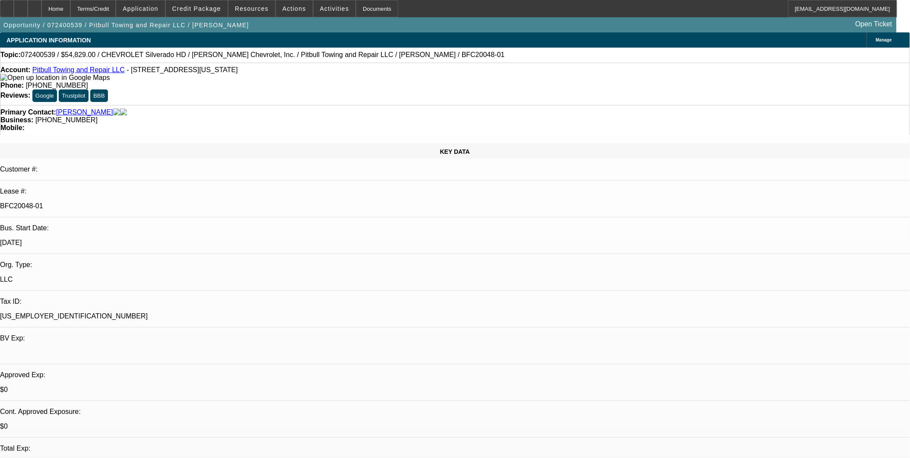
select select "0"
select select "1"
select select "6"
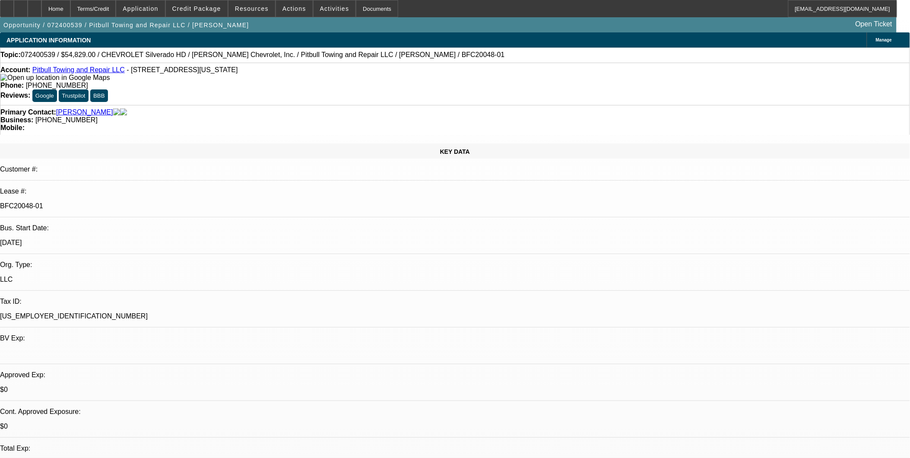
select select "1"
select select "6"
select select "1"
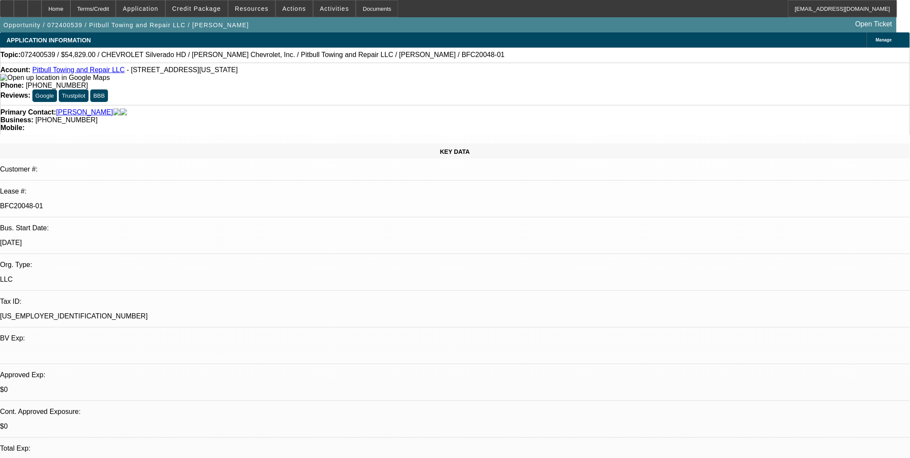
select select "6"
select select "1"
select select "2"
select select "6"
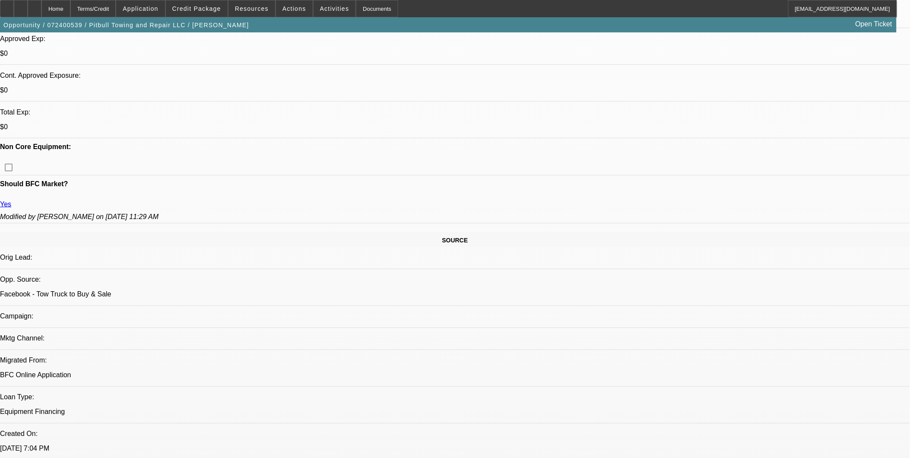
scroll to position [336, 0]
drag, startPoint x: 165, startPoint y: 128, endPoint x: 184, endPoint y: 132, distance: 19.4
drag, startPoint x: 189, startPoint y: 134, endPoint x: 208, endPoint y: 166, distance: 36.8
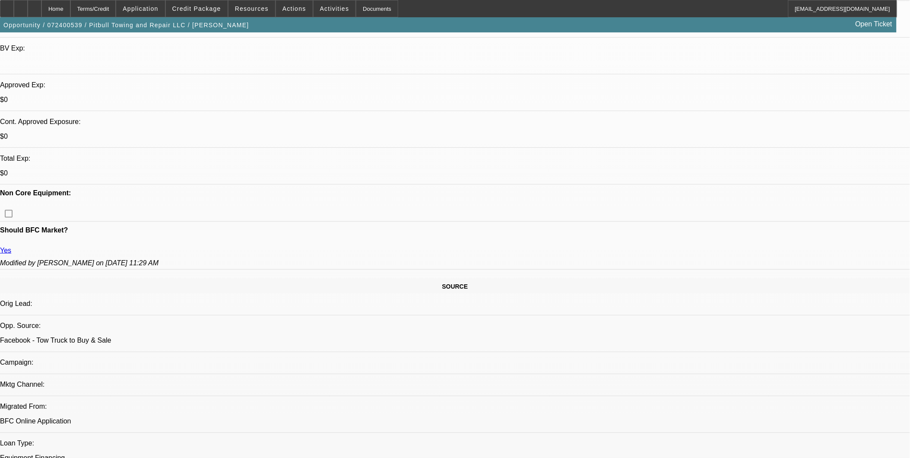
scroll to position [288, 0]
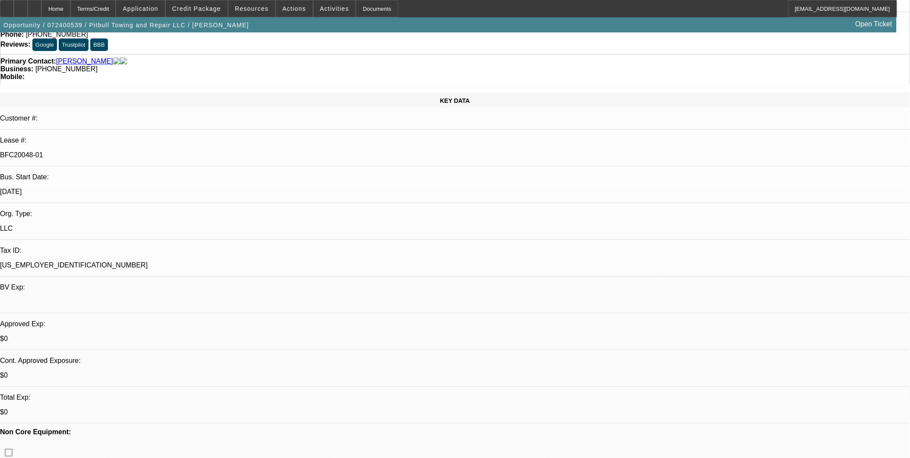
scroll to position [48, 0]
